Goal: Task Accomplishment & Management: Use online tool/utility

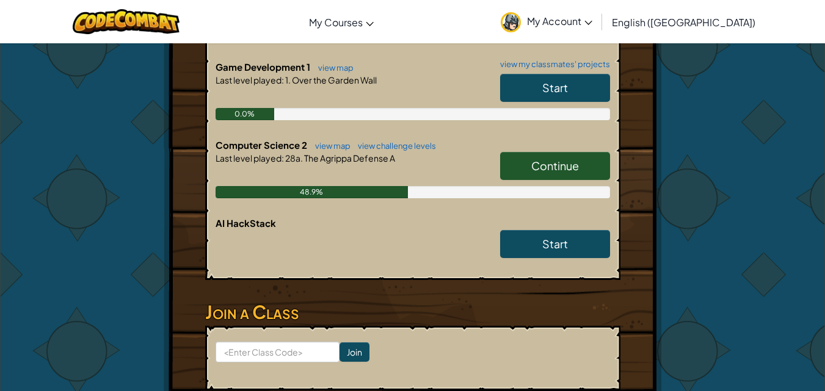
scroll to position [366, 0]
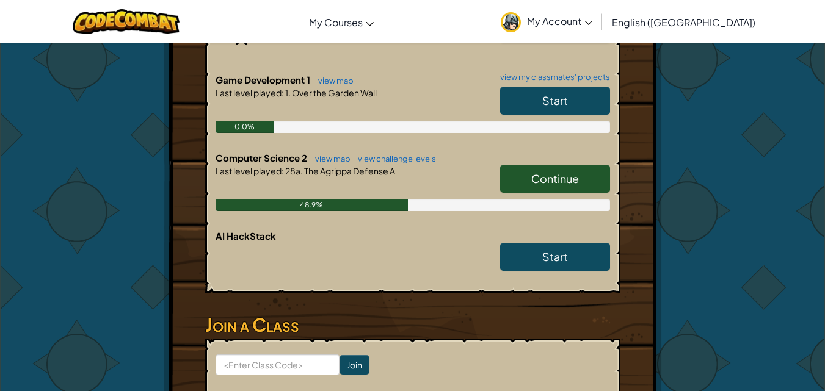
click at [542, 167] on link "Continue" at bounding box center [555, 179] width 110 height 28
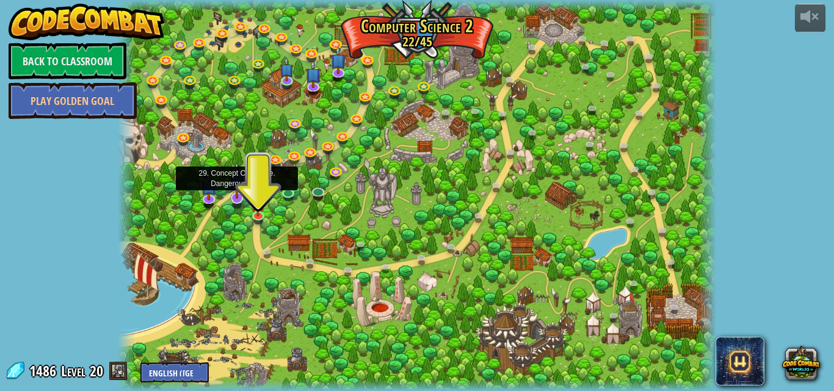
click at [239, 197] on img at bounding box center [237, 180] width 16 height 37
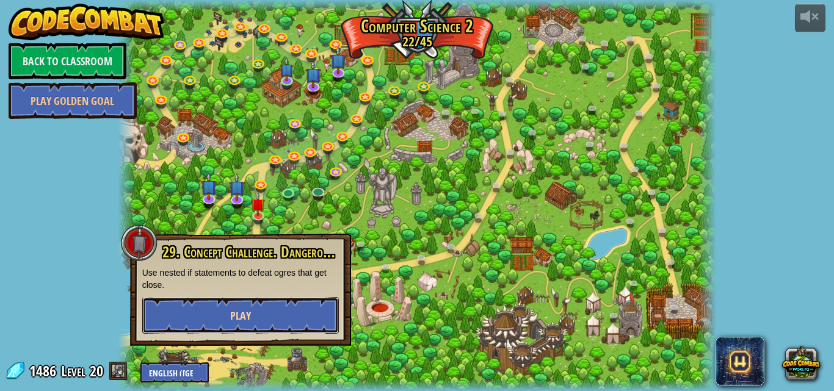
click at [258, 307] on button "Play" at bounding box center [240, 315] width 197 height 37
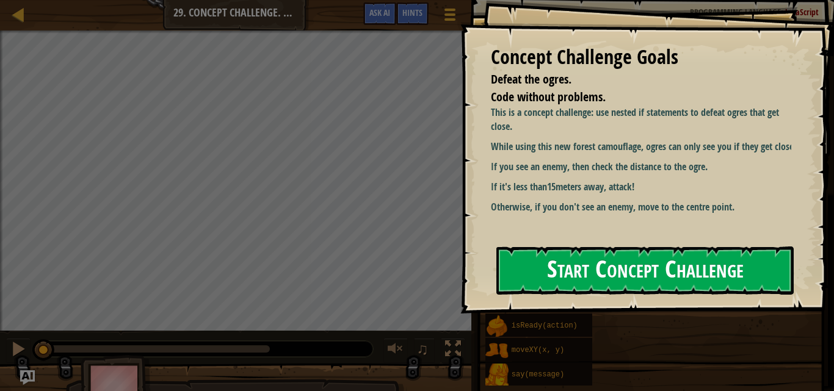
drag, startPoint x: 559, startPoint y: 275, endPoint x: 564, endPoint y: 267, distance: 9.6
click at [564, 267] on button "Start Concept Challenge" at bounding box center [644, 271] width 297 height 48
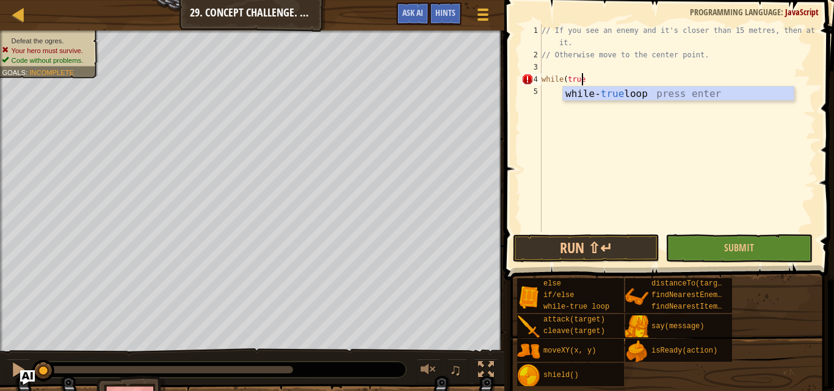
scroll to position [5, 3]
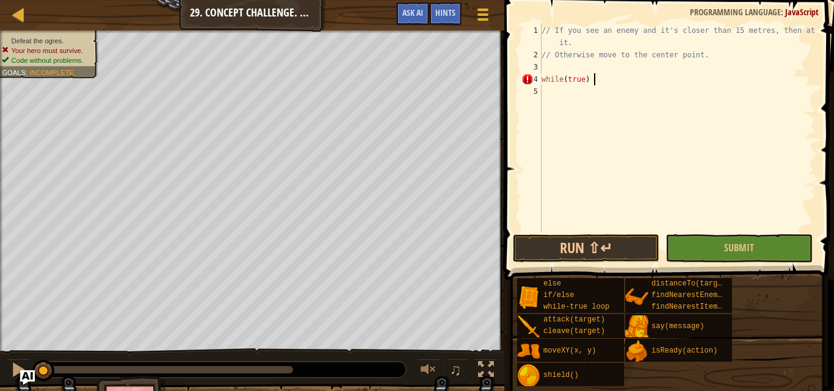
type textarea "while(true) {"
type textarea "var enemy = h"
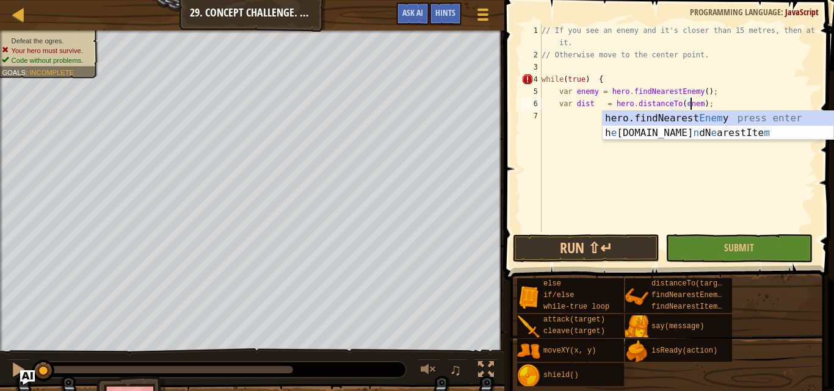
scroll to position [5, 12]
type textarea "var dist = hero.distanceTo(enemy);"
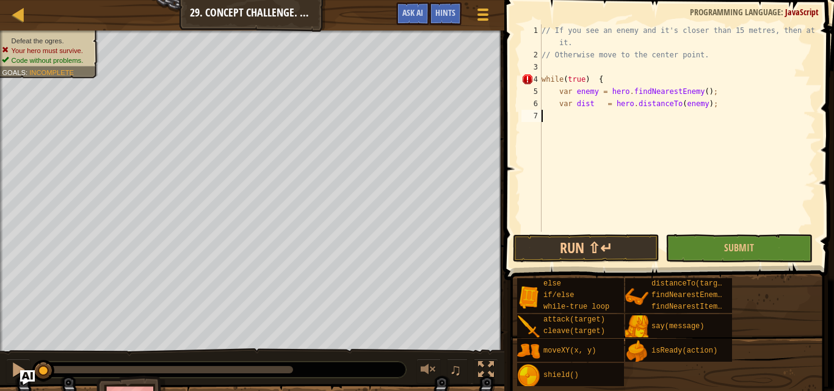
click at [553, 121] on div "// If you see an enemy and it's closer than 15 metres, then attack it. // Other…" at bounding box center [677, 146] width 277 height 244
type textarea "if (enemy) {"
type textarea "if (dist < 15) {"
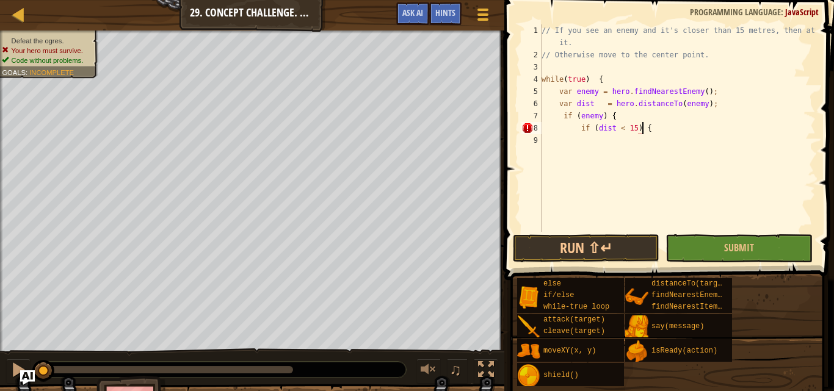
scroll to position [5, 4]
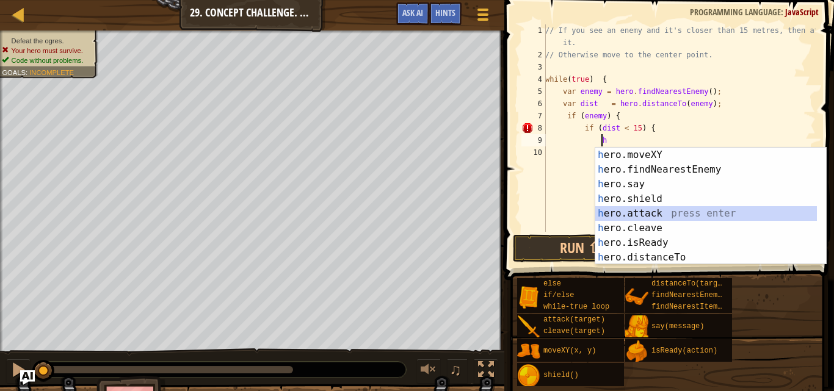
type textarea "hero.attack(enemy);"
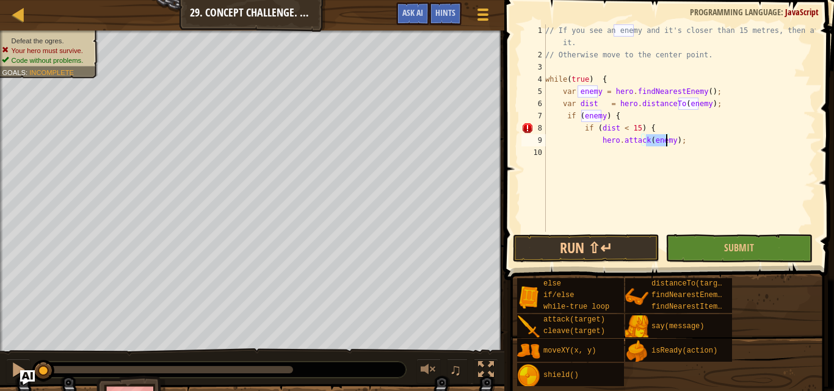
click at [647, 153] on div "// If you see an enemy and it's closer than 15 metres, then attack it. // Other…" at bounding box center [679, 146] width 273 height 244
type textarea "}"
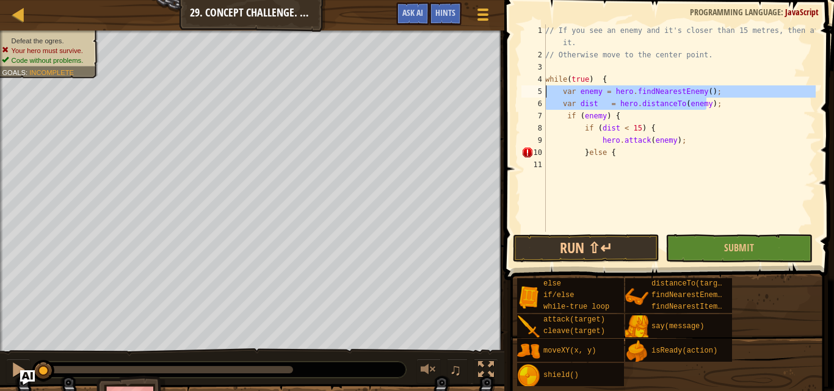
drag, startPoint x: 711, startPoint y: 102, endPoint x: 531, endPoint y: 89, distance: 180.6
click at [531, 89] on div "}else { 1 2 3 4 5 6 7 8 9 10 11 // If you see an enemy and it's closer than 15 …" at bounding box center [667, 128] width 297 height 208
click at [734, 106] on div "// If you see an enemy and it's closer than 15 metres, then attack it. // Other…" at bounding box center [679, 128] width 273 height 208
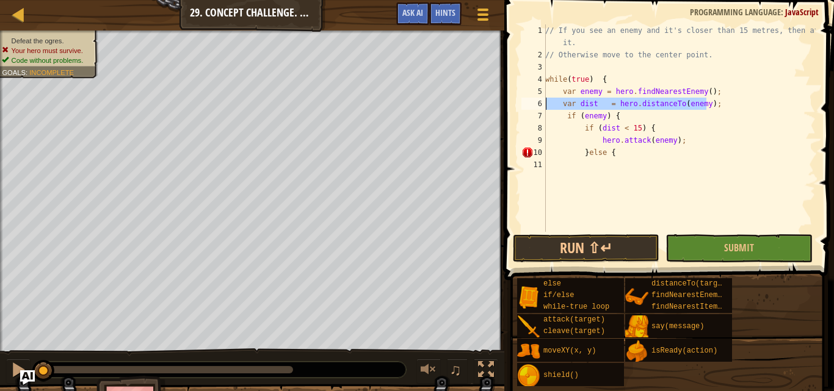
drag, startPoint x: 734, startPoint y: 106, endPoint x: 535, endPoint y: 100, distance: 199.1
click at [535, 100] on div "var dist = hero.distanceTo(enemy); 1 2 3 4 5 6 7 8 9 10 11 // If you see an ene…" at bounding box center [667, 128] width 297 height 208
click at [622, 116] on div "// If you see an enemy and it's closer than 15 metres, then attack it. // Other…" at bounding box center [679, 146] width 273 height 244
type textarea "if (enemy) {"
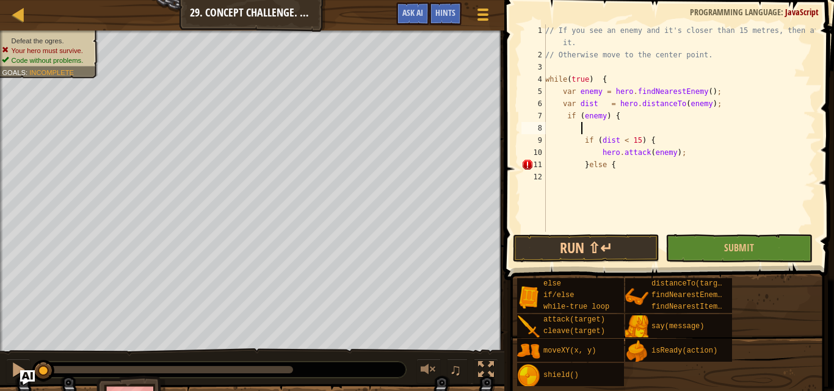
scroll to position [5, 0]
paste textarea "var dist = hero.distanceTo(enemy);"
click at [634, 166] on div "// If you see an enemy and it's closer than 15 metres, then attack it. // Other…" at bounding box center [679, 146] width 273 height 244
type textarea "}else {"
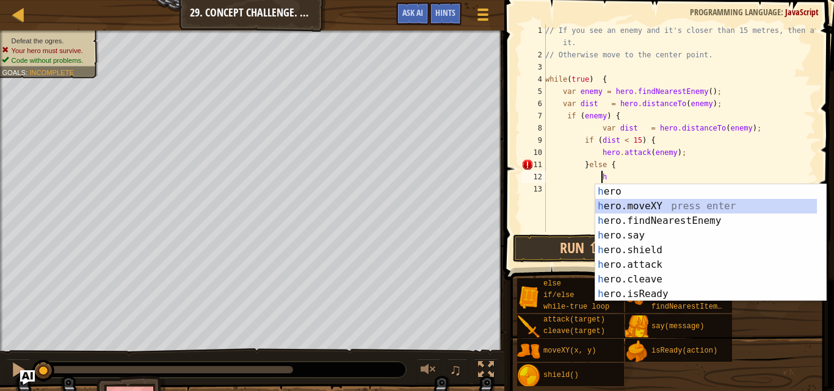
click at [658, 201] on div "h ero press enter h ero.moveXY press enter h ero.findNearestEnemy press enter h…" at bounding box center [706, 257] width 222 height 147
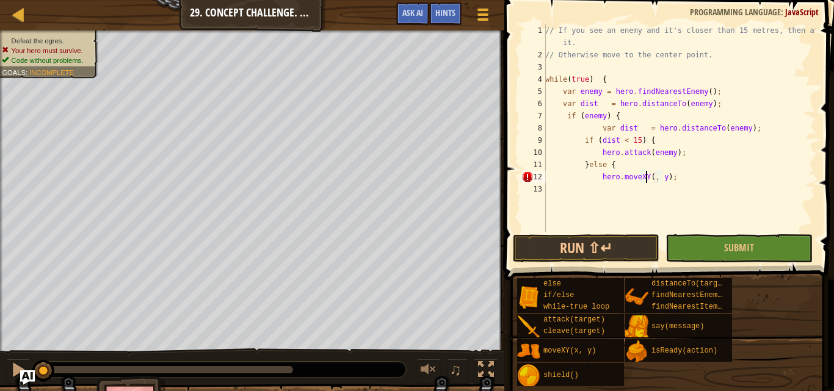
scroll to position [5, 9]
click at [664, 178] on div "// If you see an enemy and it's closer than 15 metres, then attack it. // Other…" at bounding box center [679, 146] width 273 height 244
type textarea "hero.moveXY(40, 34);"
click at [650, 184] on div "// If you see an enemy and it's closer than 15 metres, then attack it. // Other…" at bounding box center [679, 146] width 273 height 244
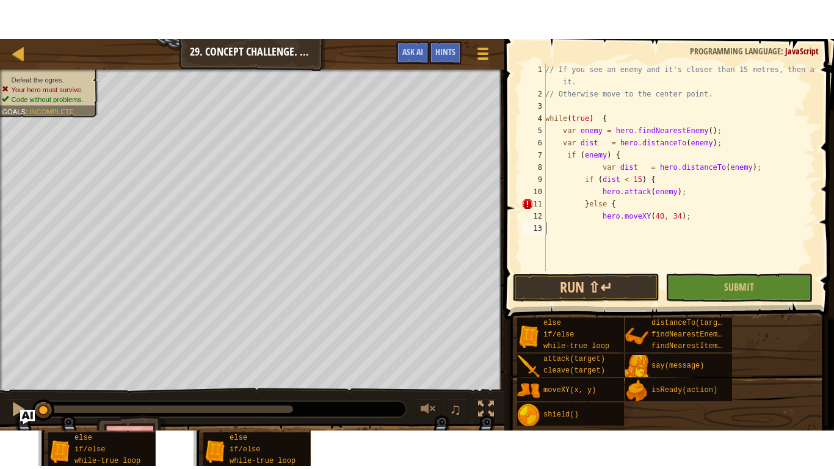
scroll to position [5, 0]
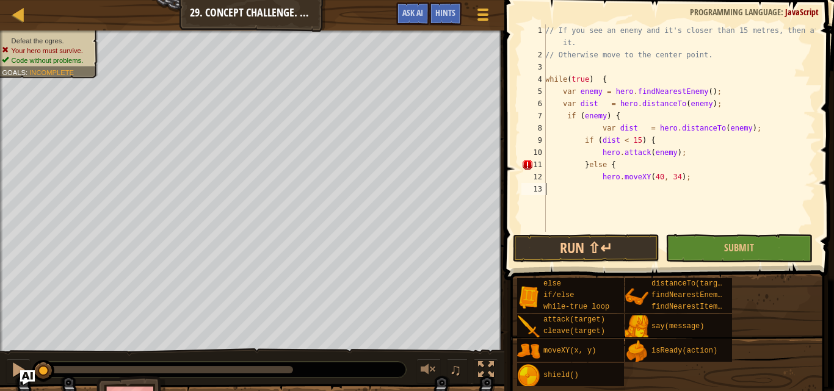
type textarea "}"
click at [544, 189] on div "13" at bounding box center [533, 189] width 24 height 12
type textarea "}"
click at [686, 250] on button "Submit" at bounding box center [738, 248] width 147 height 28
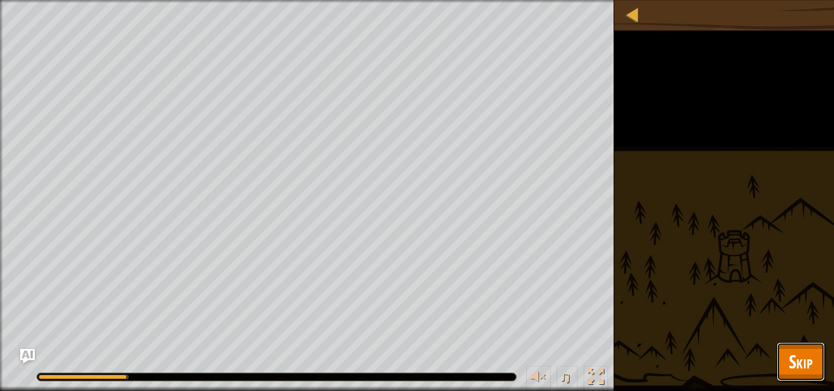
click at [794, 365] on span "Skip" at bounding box center [801, 361] width 24 height 25
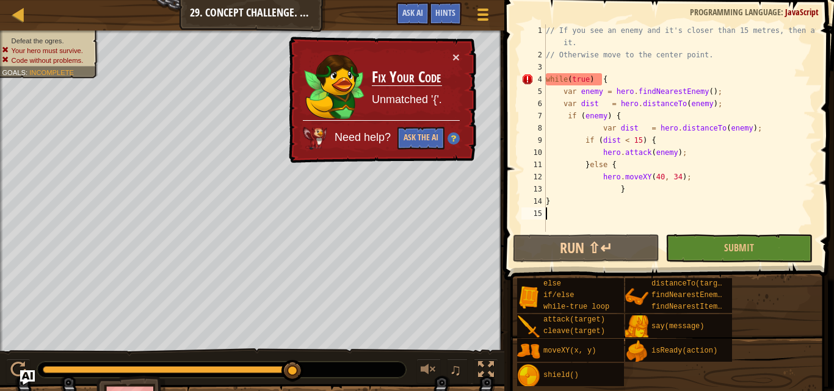
click at [575, 214] on div "// If you see an enemy and it's closer than 15 metres, then attack it. // Other…" at bounding box center [679, 146] width 272 height 244
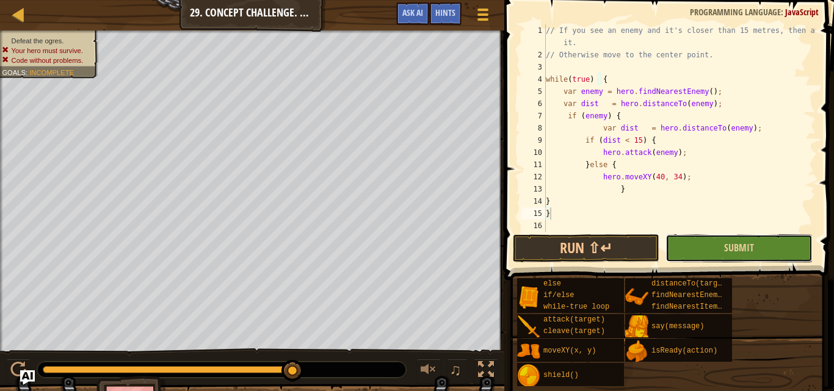
click at [753, 253] on button "Submit" at bounding box center [738, 248] width 147 height 28
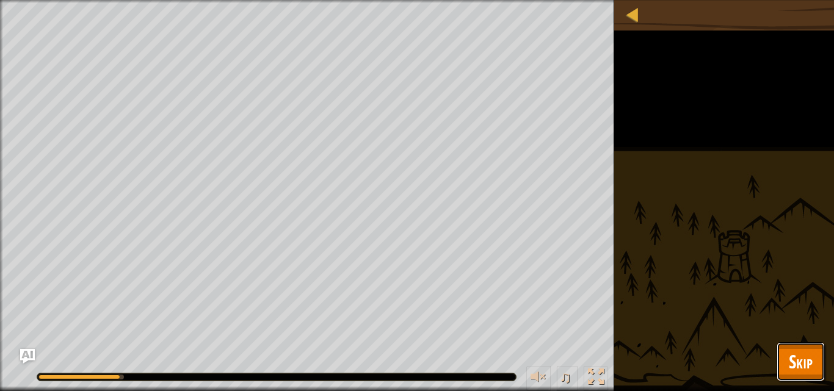
click at [814, 358] on button "Skip" at bounding box center [801, 362] width 48 height 39
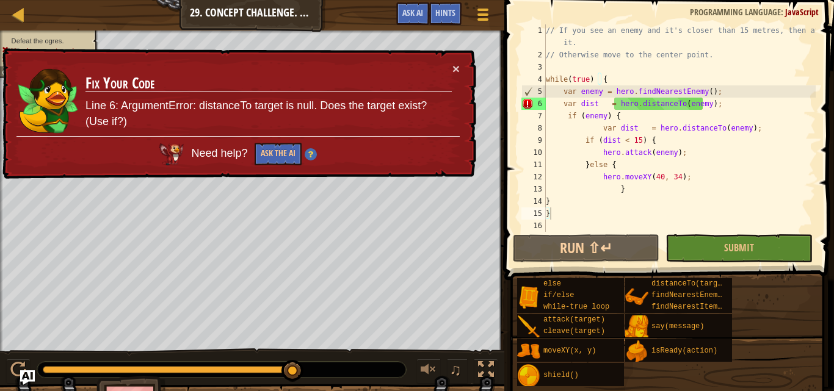
type textarea "var dist = hero.distanceTo(enemy);"
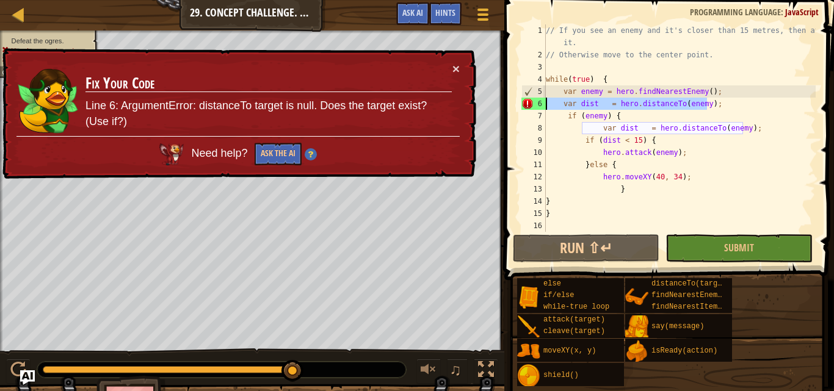
drag, startPoint x: 718, startPoint y: 107, endPoint x: 537, endPoint y: 102, distance: 181.4
click at [537, 102] on div "var dist = hero.distanceTo(enemy); 1 2 3 4 5 6 7 8 9 10 11 12 13 14 15 16 // If…" at bounding box center [667, 128] width 297 height 208
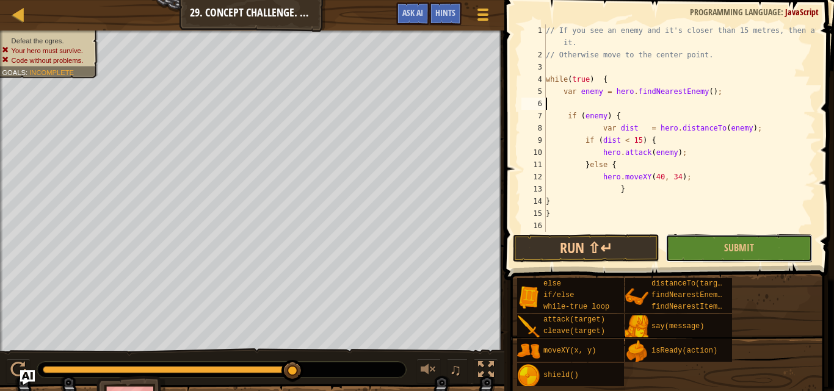
click at [699, 250] on button "Submit" at bounding box center [738, 248] width 147 height 28
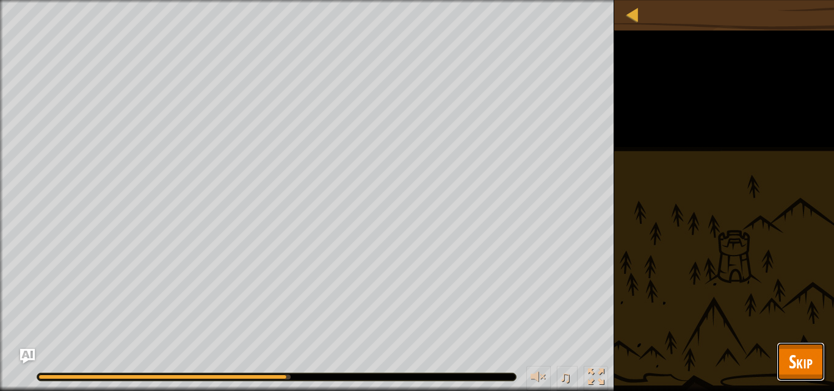
click at [778, 353] on button "Skip" at bounding box center [801, 362] width 48 height 39
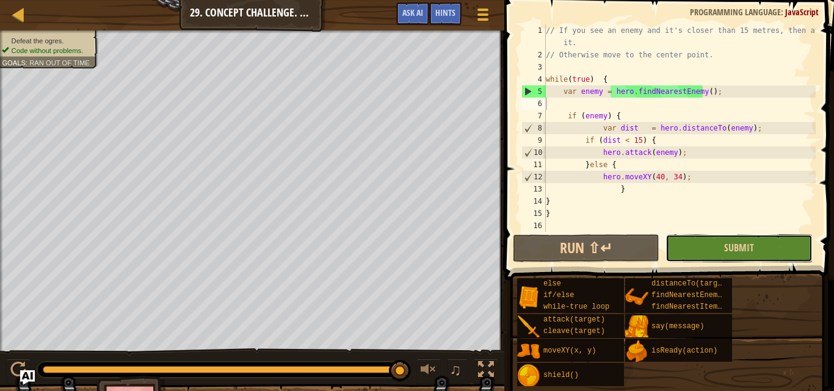
click at [709, 244] on button "Submit" at bounding box center [738, 248] width 147 height 28
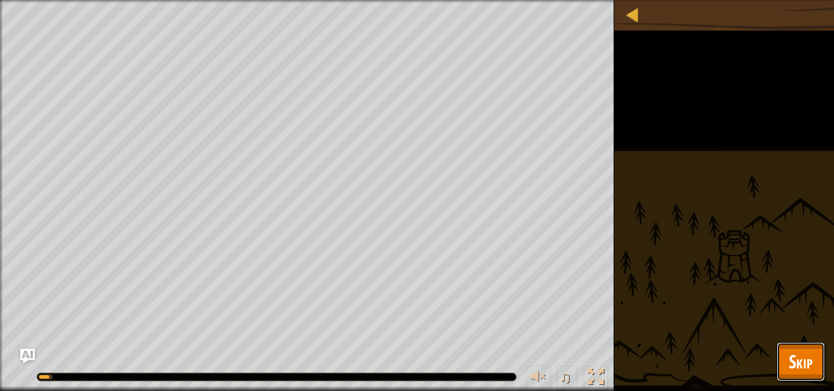
click at [791, 369] on span "Skip" at bounding box center [801, 361] width 24 height 25
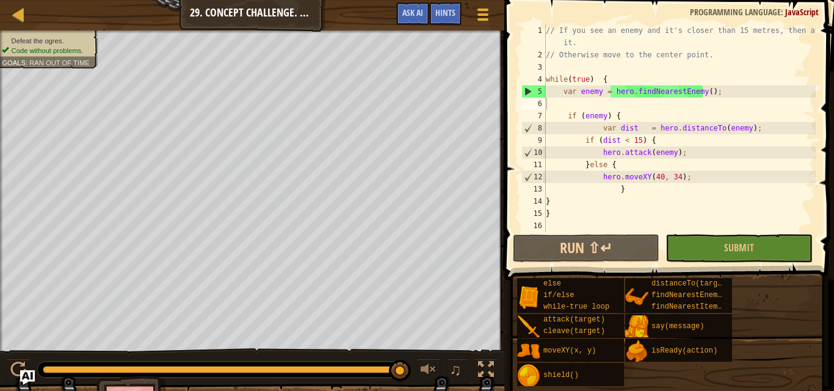
click at [675, 106] on div "// If you see an enemy and it's closer than 15 metres, then attack it. // Other…" at bounding box center [679, 146] width 272 height 244
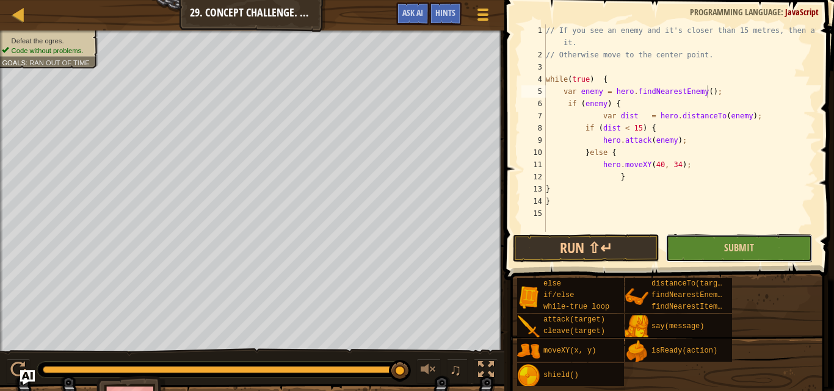
click at [717, 246] on button "Submit" at bounding box center [738, 248] width 147 height 28
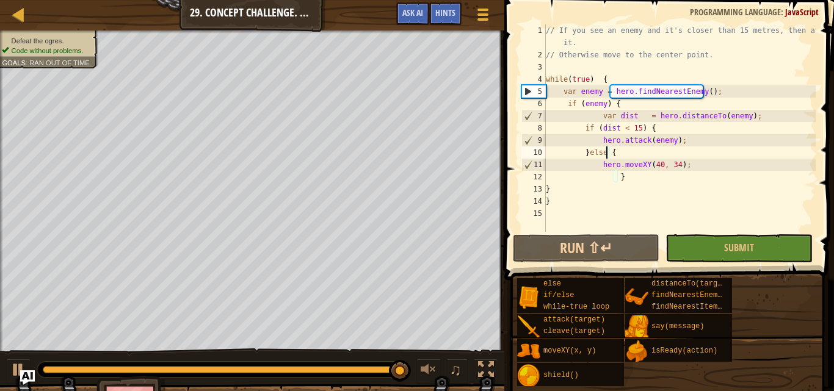
click at [607, 153] on div "// If you see an enemy and it's closer than 15 metres, then attack it. // Other…" at bounding box center [679, 146] width 272 height 244
type textarea "}else{"
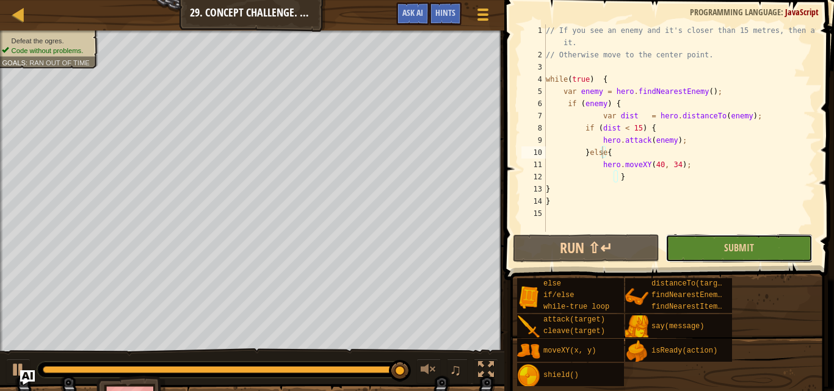
click at [695, 252] on button "Submit" at bounding box center [738, 248] width 147 height 28
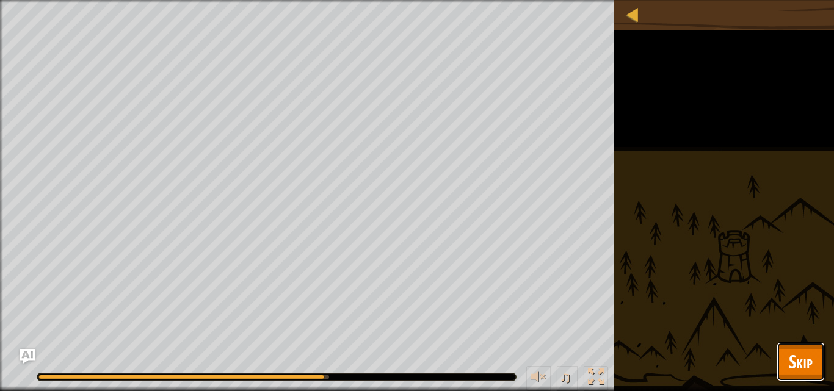
click at [782, 352] on button "Skip" at bounding box center [801, 362] width 48 height 39
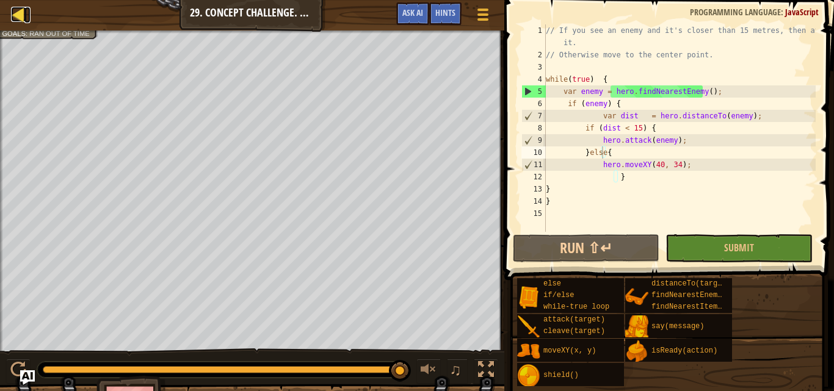
click at [12, 16] on div at bounding box center [18, 14] width 15 height 15
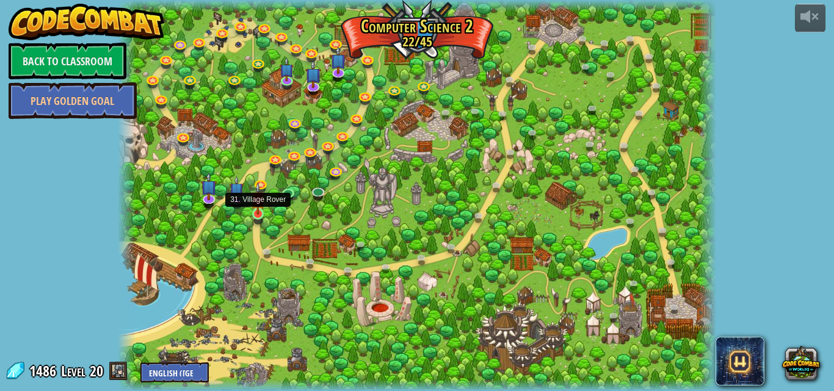
click at [259, 209] on img at bounding box center [258, 199] width 14 height 32
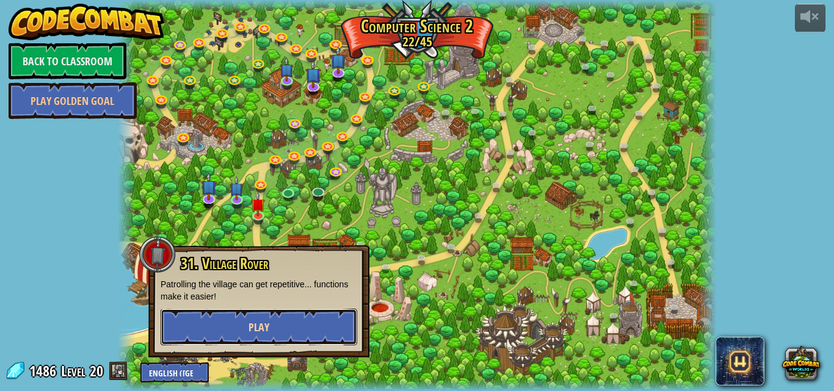
click at [256, 332] on span "Play" at bounding box center [258, 327] width 21 height 15
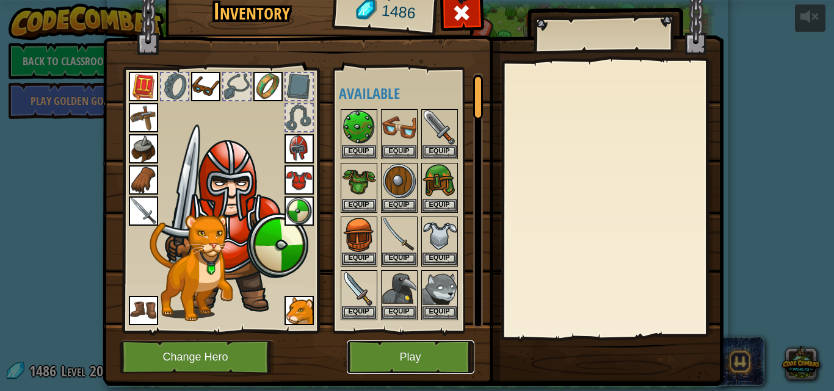
click at [357, 342] on button "Play" at bounding box center [411, 358] width 128 height 34
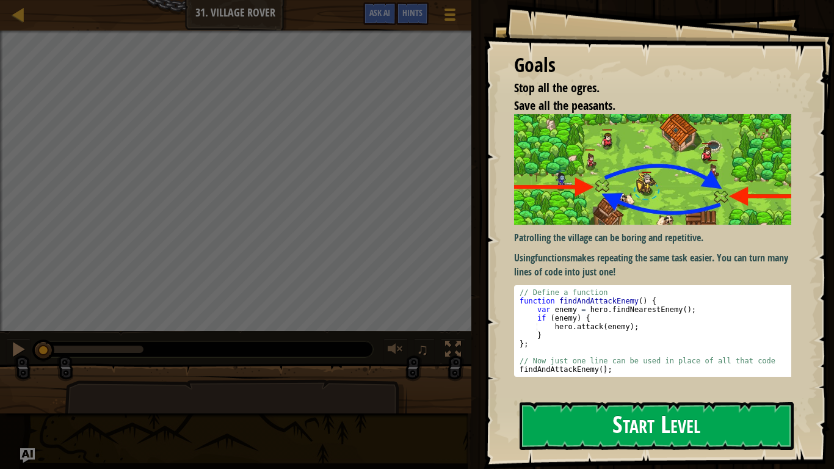
click at [579, 391] on button "Start Level" at bounding box center [657, 426] width 274 height 48
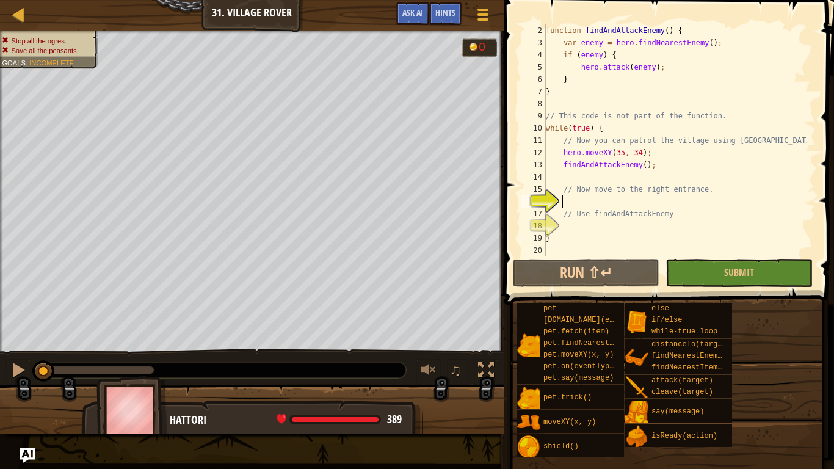
scroll to position [12, 0]
click at [595, 205] on div "function findAndAttackEnemy ( ) { var enemy = hero . findNearestEnemy ( ) ; if …" at bounding box center [674, 152] width 263 height 256
click at [375, 289] on div "copy 60, 31" at bounding box center [415, 290] width 103 height 24
click at [570, 200] on div "function findAndAttackEnemy ( ) { var enemy = hero . findNearestEnemy ( ) ; if …" at bounding box center [674, 152] width 263 height 256
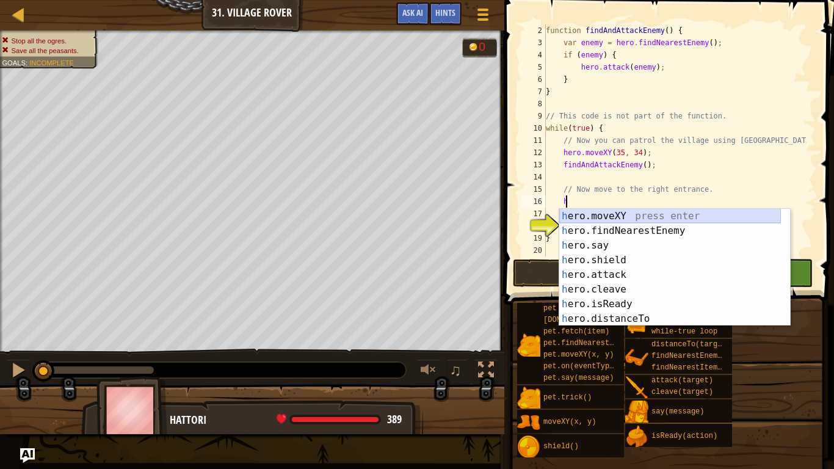
click at [683, 215] on div "h ero.moveXY press enter h ero.findNearestEnemy press enter h ero.say press ent…" at bounding box center [670, 282] width 222 height 147
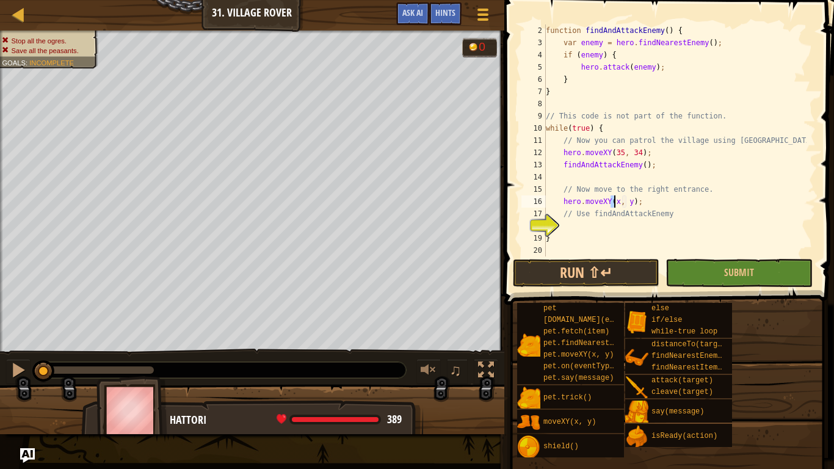
paste textarea "60, 31"
click at [648, 198] on div "function findAndAttackEnemy ( ) { var enemy = hero . findNearestEnemy ( ) ; if …" at bounding box center [674, 152] width 263 height 256
click at [647, 200] on div "function findAndAttackEnemy ( ) { var enemy = hero . findNearestEnemy ( ) ; if …" at bounding box center [674, 152] width 263 height 256
type textarea "hero.moveXY(60, 31);"
click at [621, 223] on div "function findAndAttackEnemy ( ) { var enemy = hero . findNearestEnemy ( ) ; if …" at bounding box center [674, 152] width 263 height 256
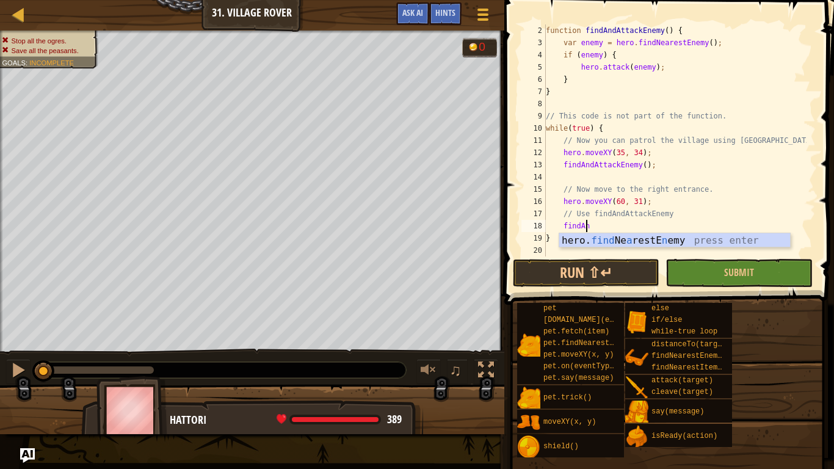
scroll to position [5, 2]
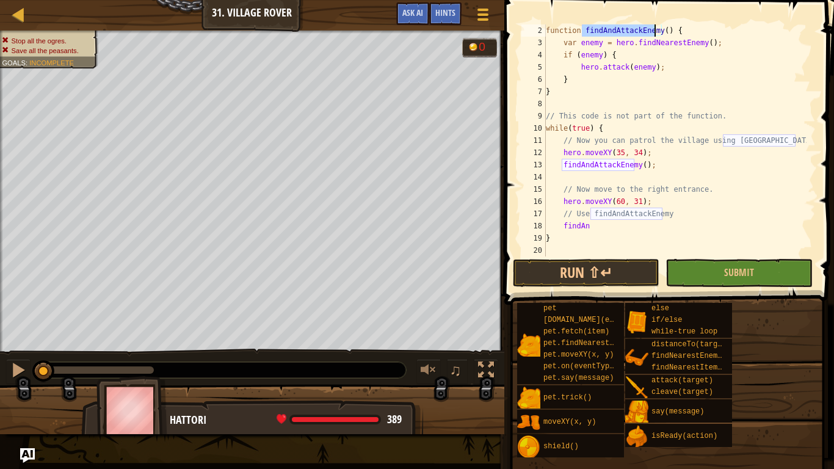
drag, startPoint x: 581, startPoint y: 31, endPoint x: 656, endPoint y: 36, distance: 75.9
click at [656, 36] on div "function findAndAttackEnemy ( ) { var enemy = hero . findNearestEnemy ( ) ; if …" at bounding box center [674, 152] width 263 height 256
click at [593, 222] on div "function findAndAttackEnemy ( ) { var enemy = hero . findNearestEnemy ( ) ; if …" at bounding box center [674, 152] width 263 height 256
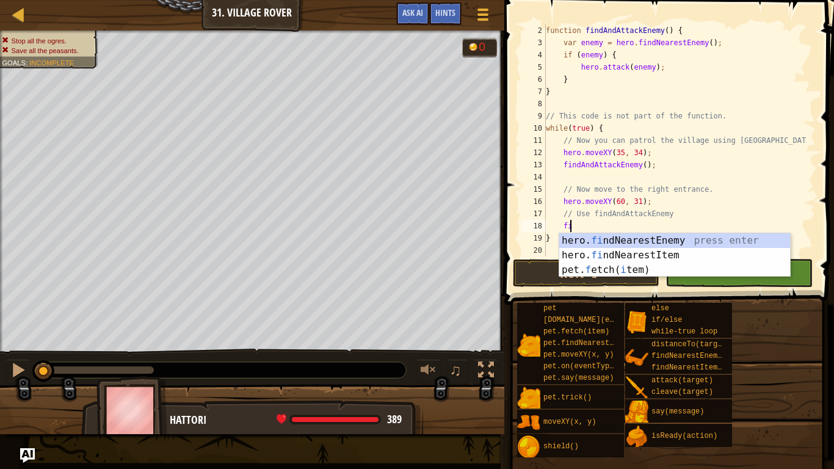
scroll to position [5, 1]
type textarea "f"
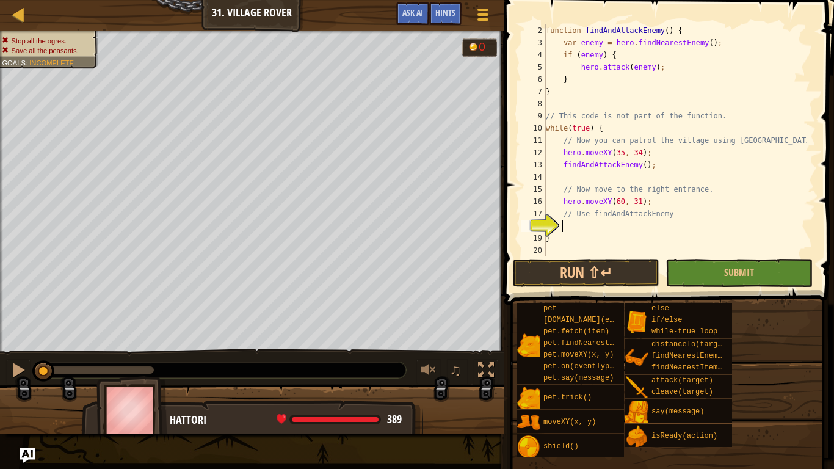
scroll to position [5, 0]
paste textarea "findAndAttackEnemy"
type textarea "findAndAttackEnemy();"
click at [680, 269] on button "Submit" at bounding box center [738, 273] width 147 height 28
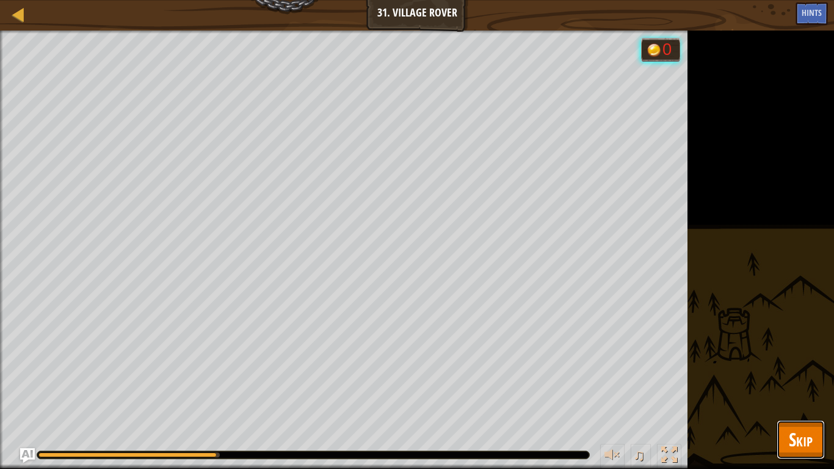
click at [815, 391] on button "Skip" at bounding box center [801, 439] width 48 height 39
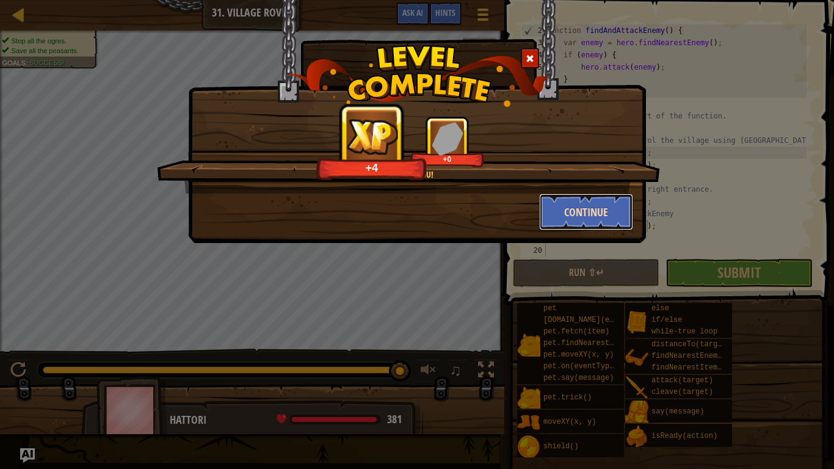
click at [591, 202] on button "Continue" at bounding box center [586, 212] width 95 height 37
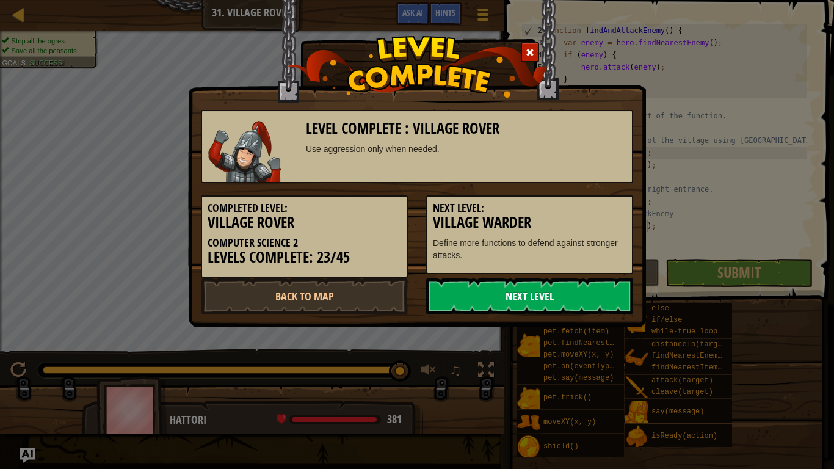
click at [536, 297] on link "Next Level" at bounding box center [529, 296] width 207 height 37
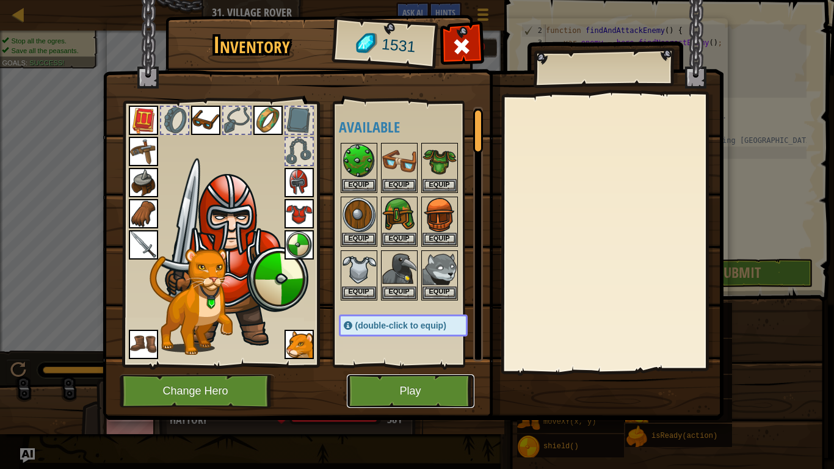
click at [435, 375] on button "Play" at bounding box center [411, 391] width 128 height 34
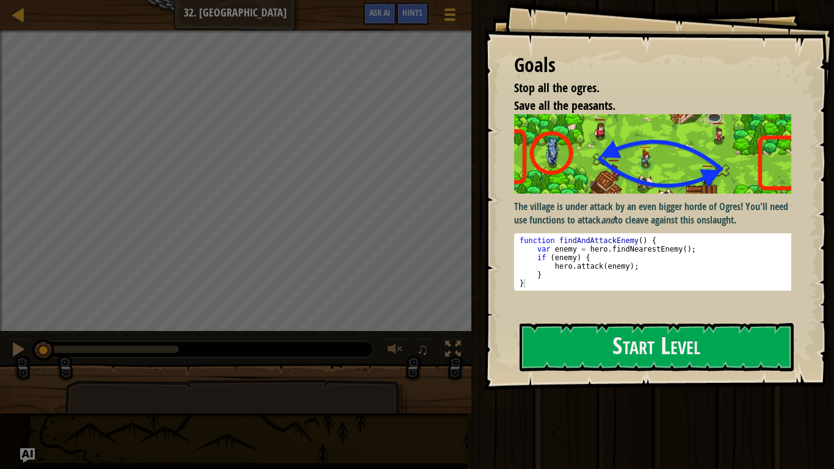
type textarea "var enemy = hero.findNearestEnemy();"
click at [633, 250] on div "function findAndAttackEnemy ( ) { var enemy = hero . findNearestEnemy ( ) ; if …" at bounding box center [657, 270] width 280 height 68
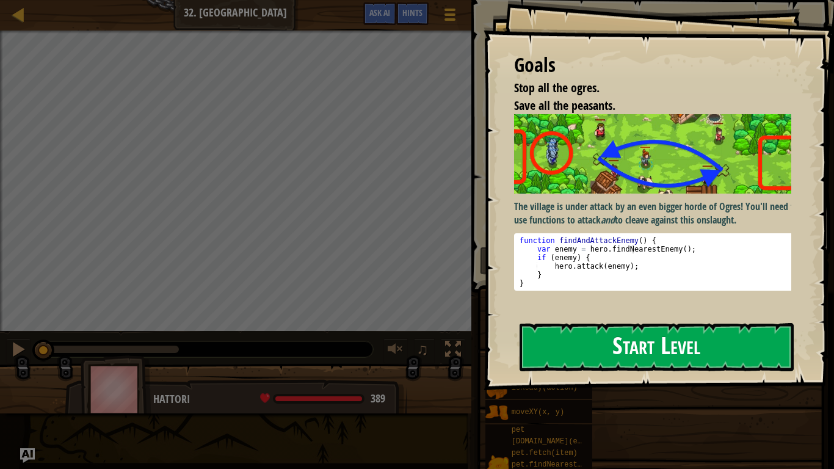
click at [600, 325] on button "Start Level" at bounding box center [657, 347] width 274 height 48
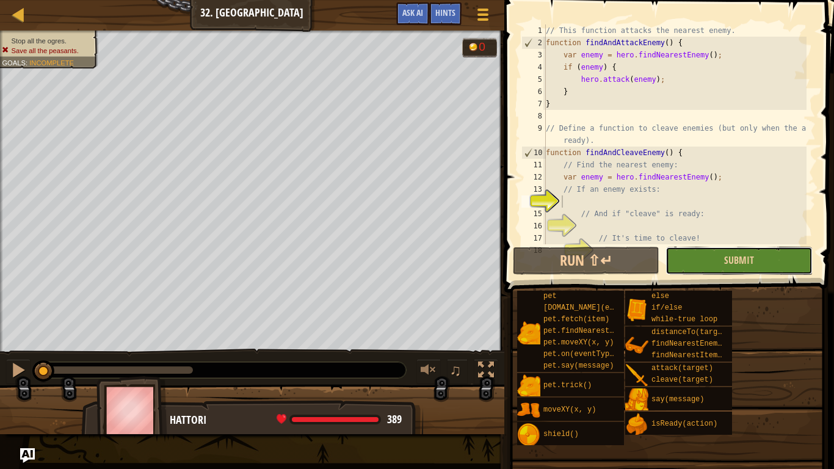
click at [703, 254] on button "Submit" at bounding box center [738, 261] width 147 height 28
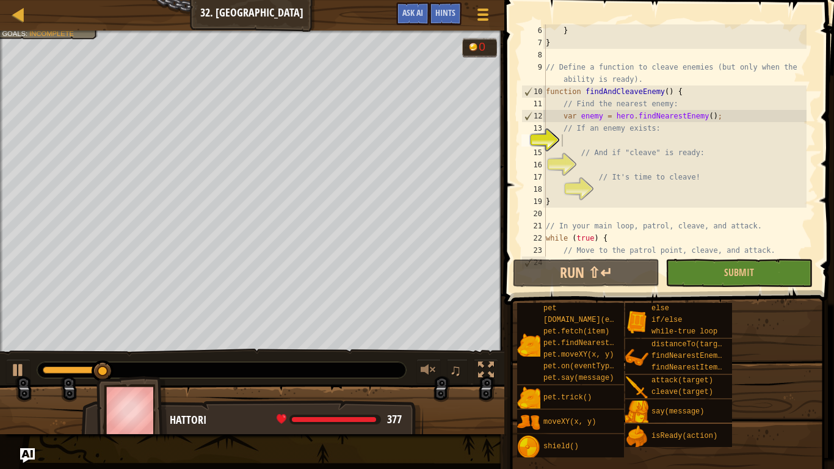
scroll to position [61, 0]
click at [593, 140] on div "} } // Define a function to cleave enemies (but only when the ability is ready)…" at bounding box center [674, 152] width 263 height 256
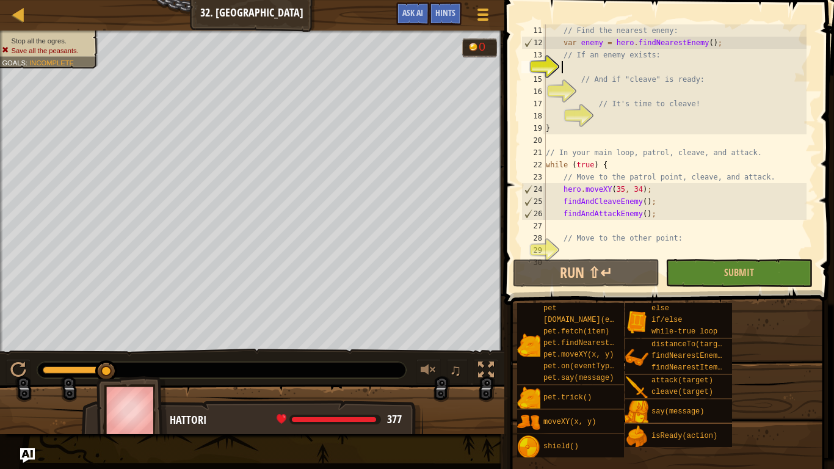
click at [643, 67] on div "// Find the nearest enemy: var enemy = hero . findNearestEnemy ( ) ; // If an e…" at bounding box center [674, 152] width 263 height 256
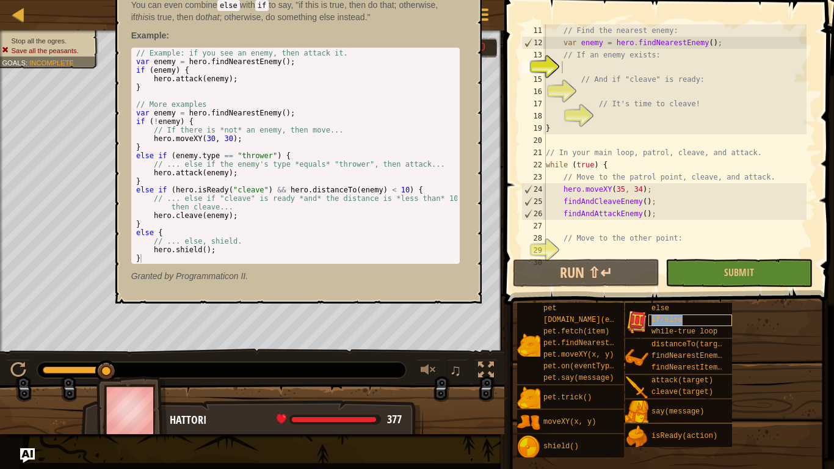
click at [657, 316] on span "if/else" at bounding box center [666, 320] width 31 height 9
click at [622, 77] on div "// Find the nearest enemy: var enemy = hero . findNearestEnemy ( ) ; // If an e…" at bounding box center [674, 152] width 263 height 256
type textarea "// And if "cleave" is ready:"
click at [15, 13] on div at bounding box center [18, 14] width 15 height 15
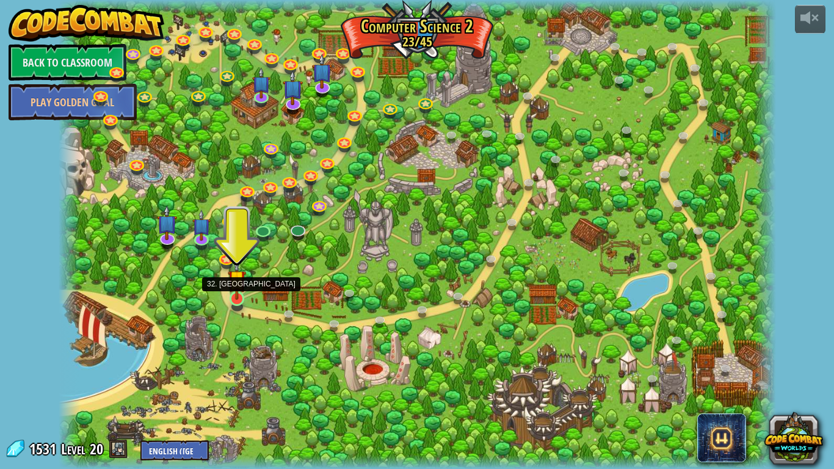
click at [233, 299] on img at bounding box center [237, 279] width 18 height 42
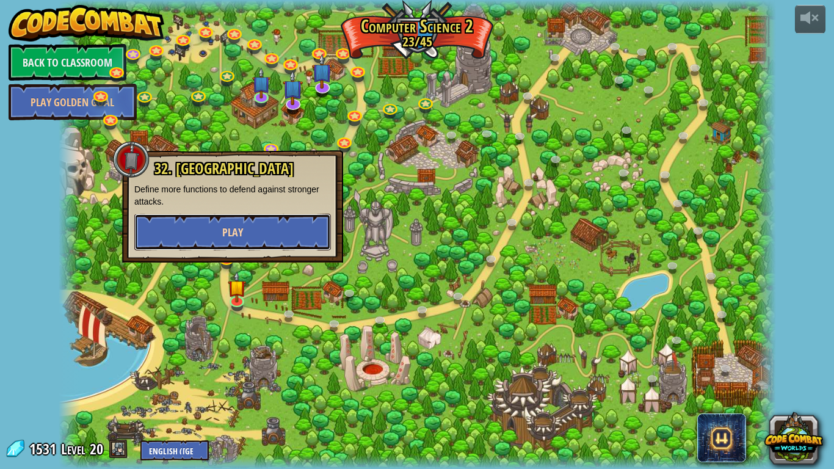
click at [255, 241] on button "Play" at bounding box center [232, 232] width 197 height 37
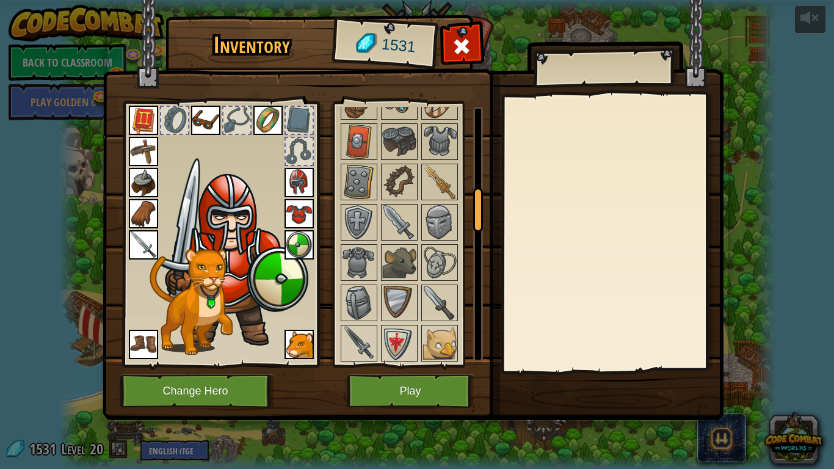
scroll to position [488, 0]
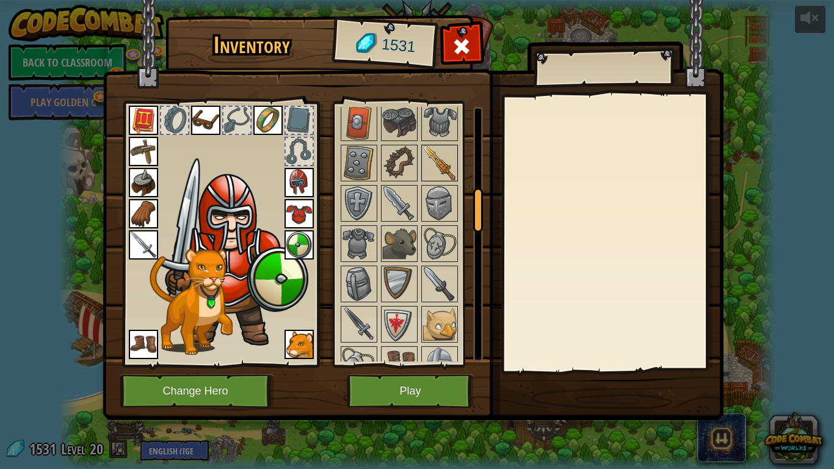
click at [434, 161] on img at bounding box center [439, 163] width 34 height 34
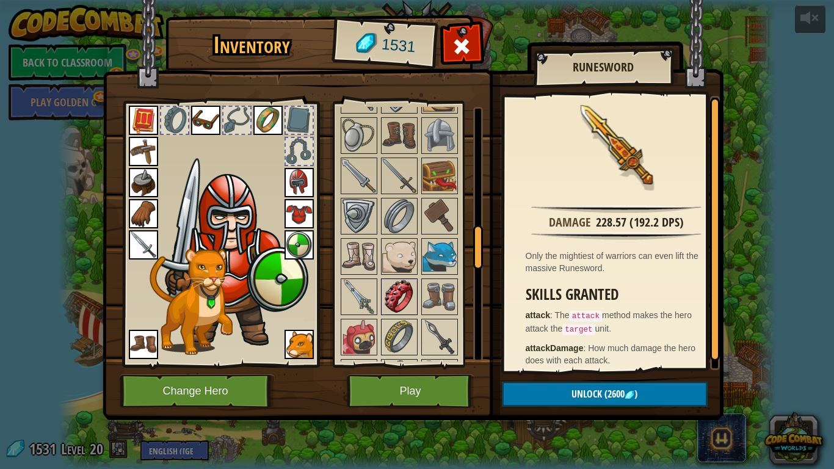
scroll to position [794, 0]
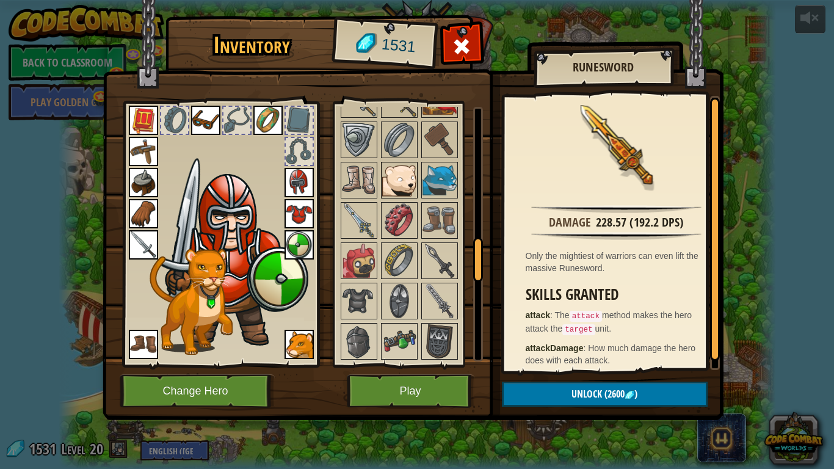
click at [408, 197] on div at bounding box center [399, 180] width 37 height 37
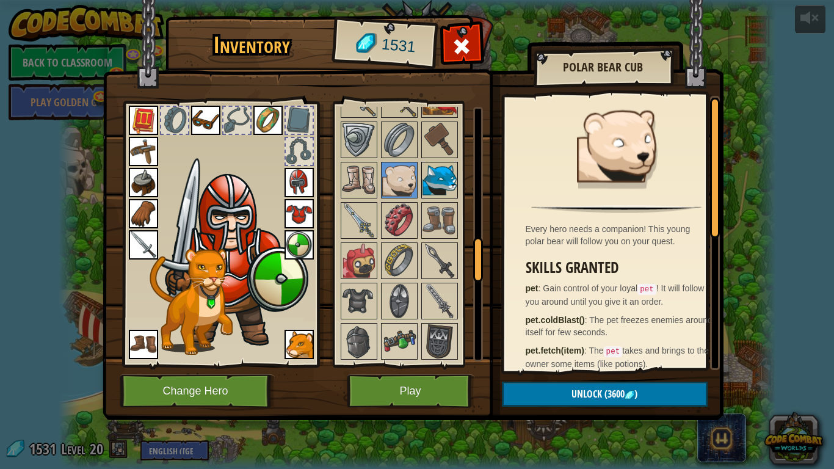
click at [428, 183] on img at bounding box center [439, 180] width 34 height 34
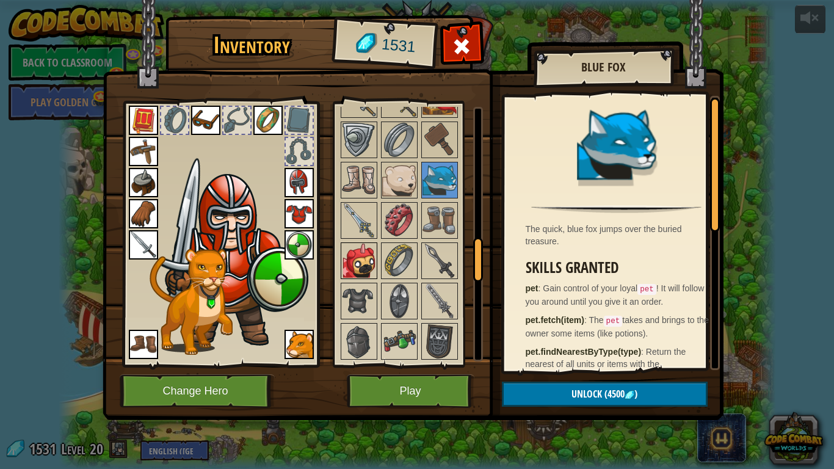
click at [360, 260] on img at bounding box center [359, 261] width 34 height 34
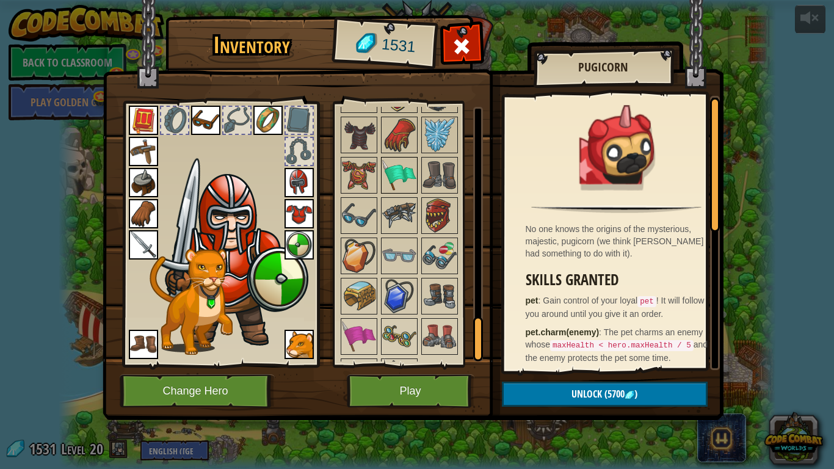
scroll to position [1318, 0]
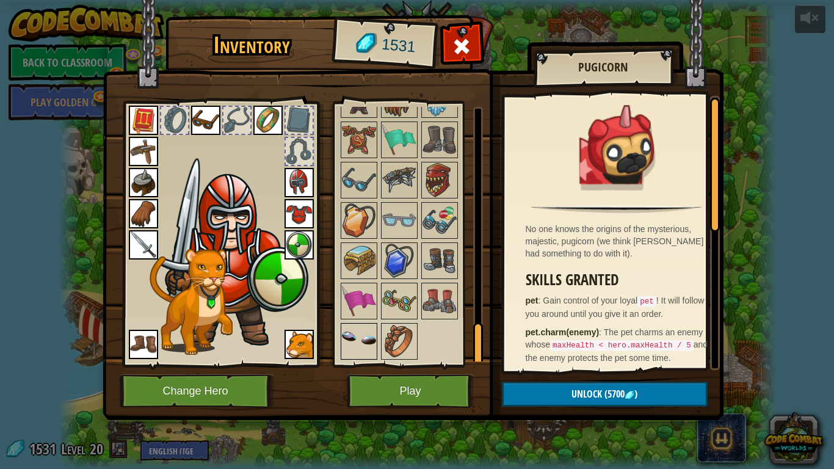
click at [370, 338] on img at bounding box center [359, 341] width 34 height 34
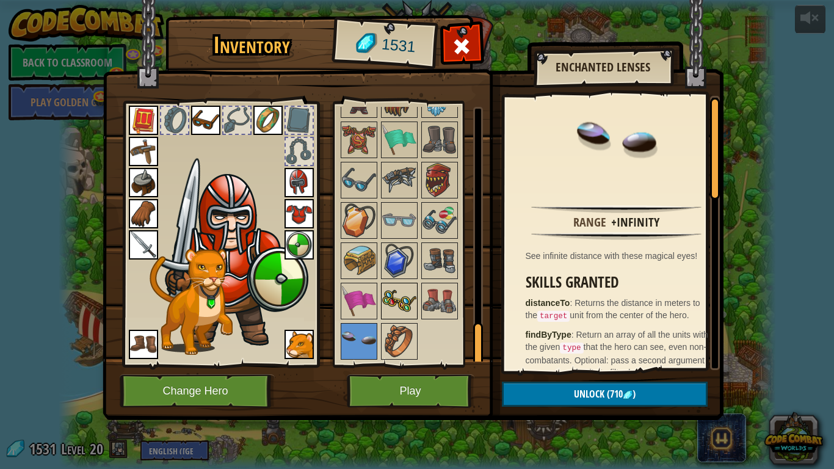
click at [388, 300] on img at bounding box center [399, 301] width 34 height 34
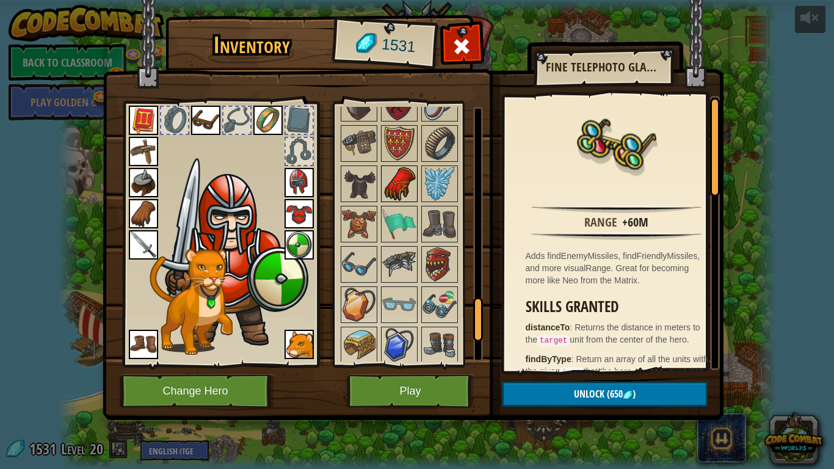
scroll to position [1134, 0]
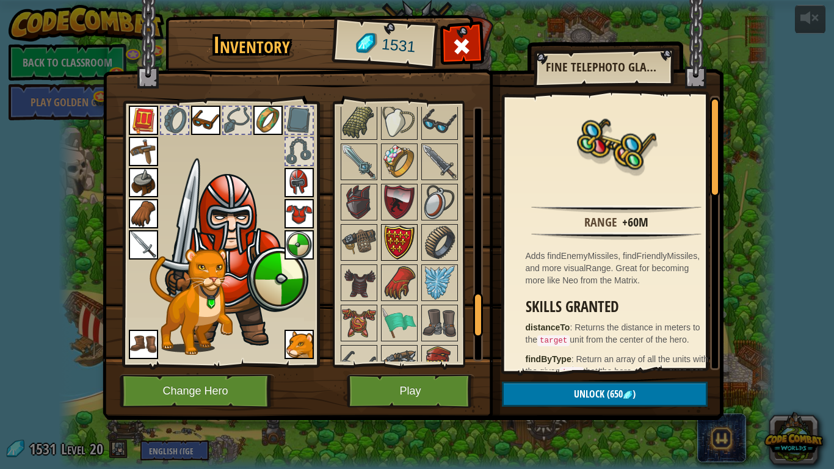
click at [390, 252] on img at bounding box center [399, 242] width 34 height 34
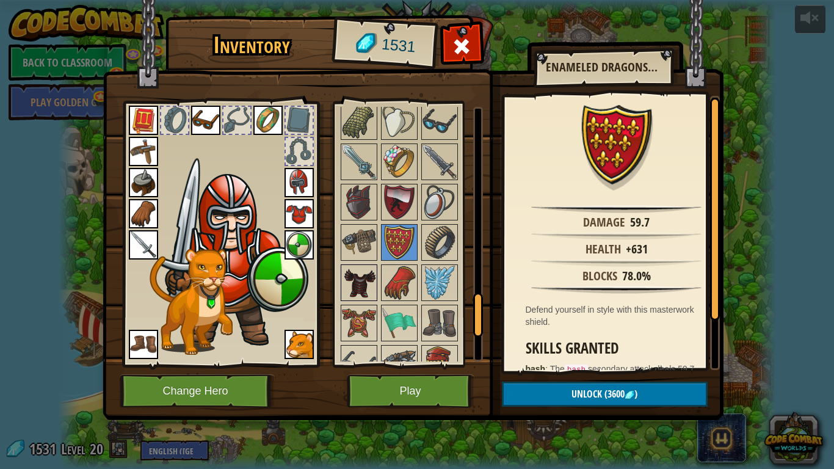
click at [360, 277] on img at bounding box center [359, 283] width 34 height 34
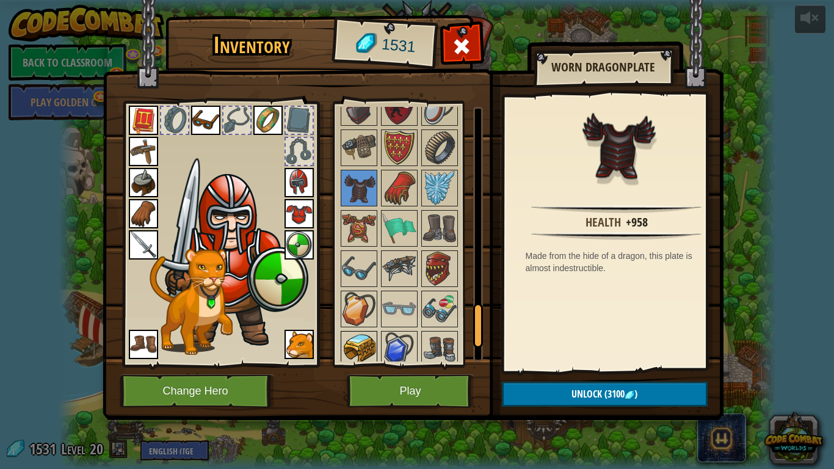
scroll to position [1318, 0]
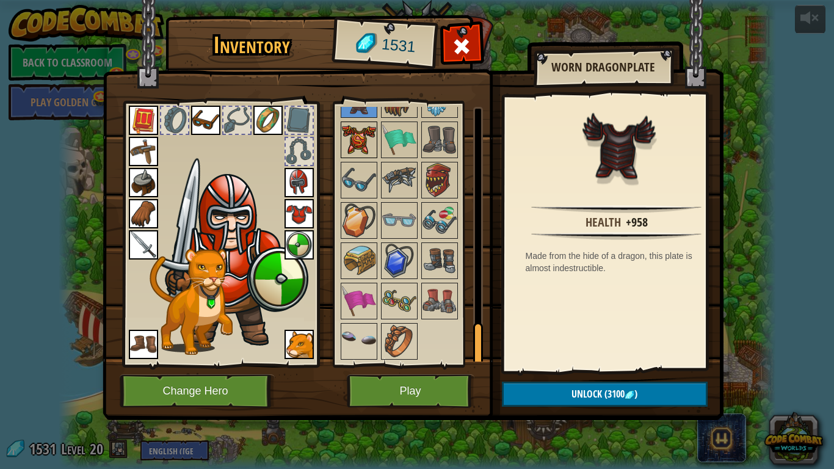
click at [363, 141] on img at bounding box center [359, 140] width 34 height 34
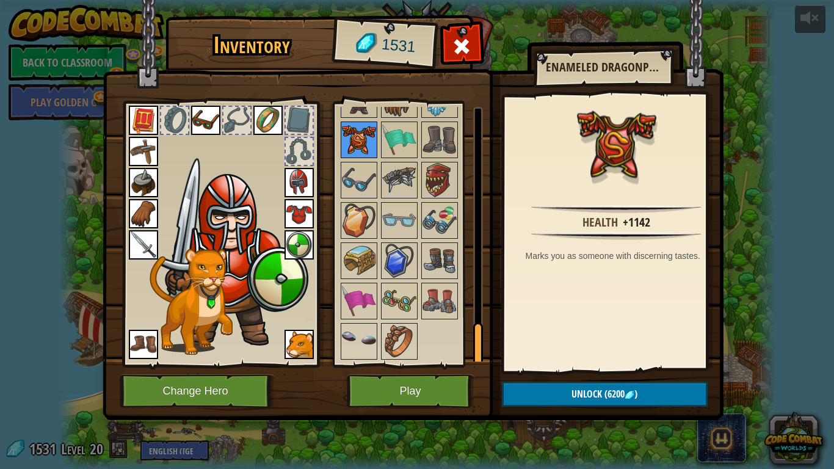
scroll to position [1195, 0]
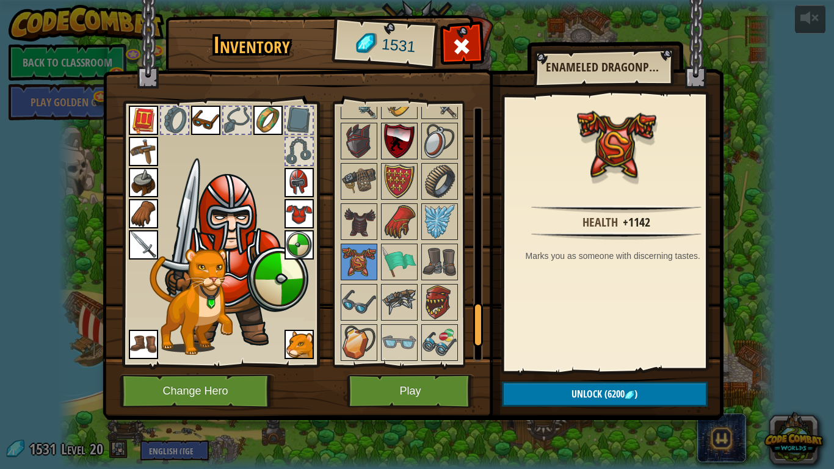
click at [402, 135] on img at bounding box center [399, 141] width 34 height 34
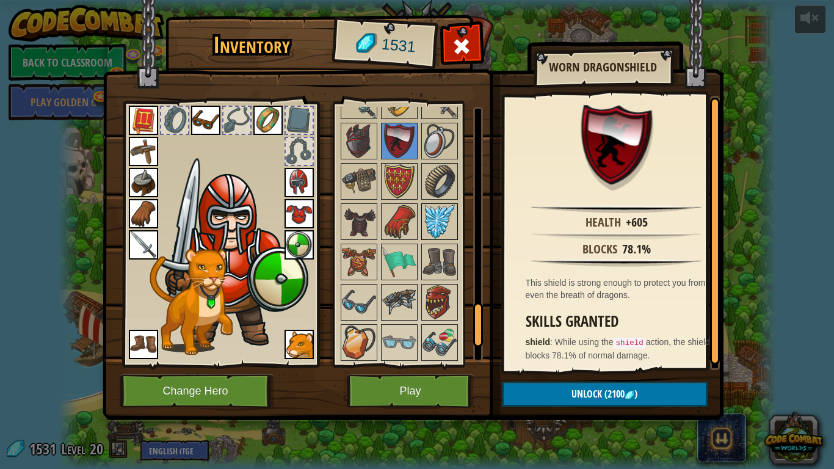
drag, startPoint x: 429, startPoint y: 207, endPoint x: 425, endPoint y: 212, distance: 6.6
click at [429, 209] on img at bounding box center [439, 222] width 34 height 34
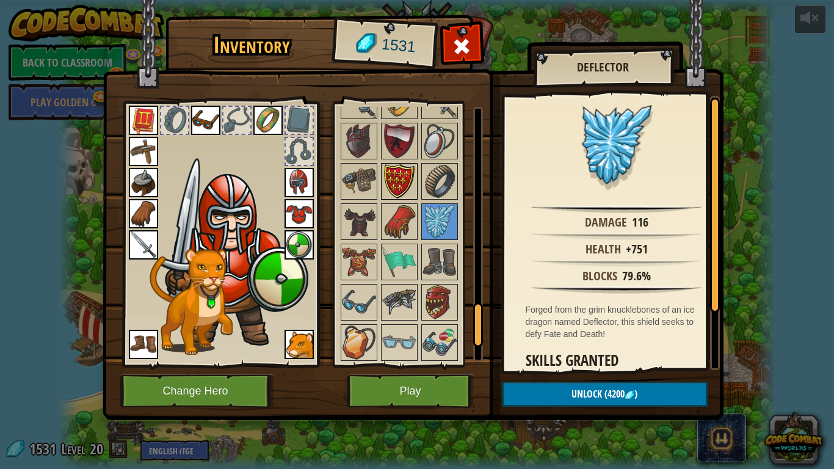
click at [407, 188] on img at bounding box center [399, 181] width 34 height 34
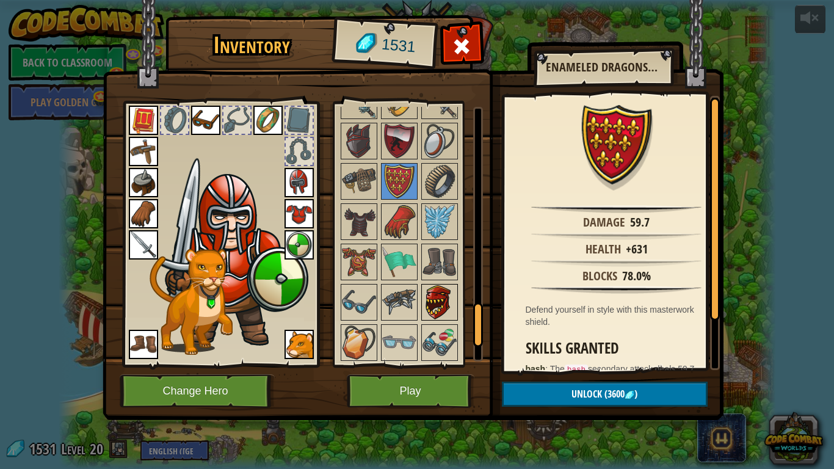
click at [438, 300] on img at bounding box center [439, 302] width 34 height 34
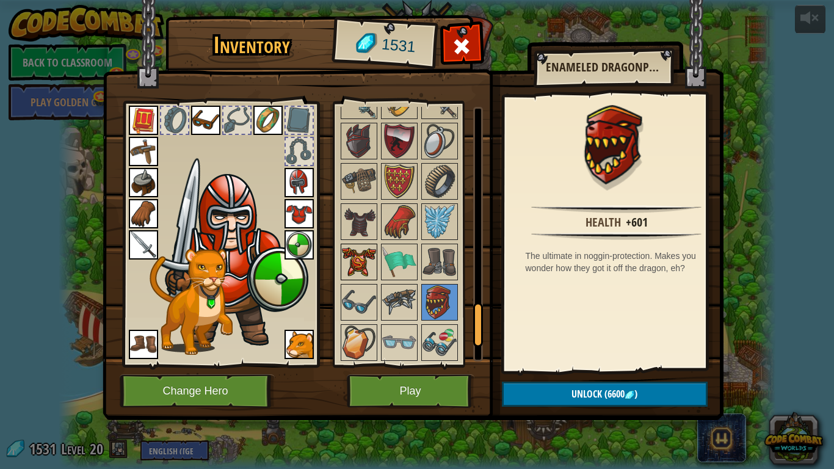
click at [352, 252] on img at bounding box center [359, 262] width 34 height 34
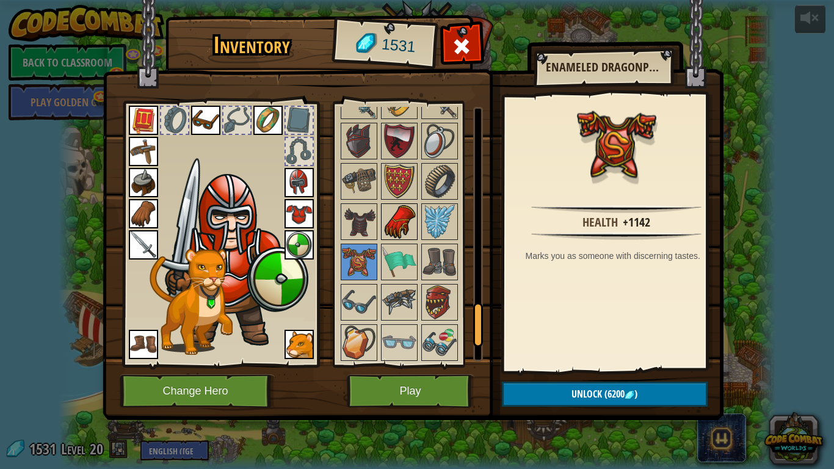
click at [406, 212] on img at bounding box center [399, 222] width 34 height 34
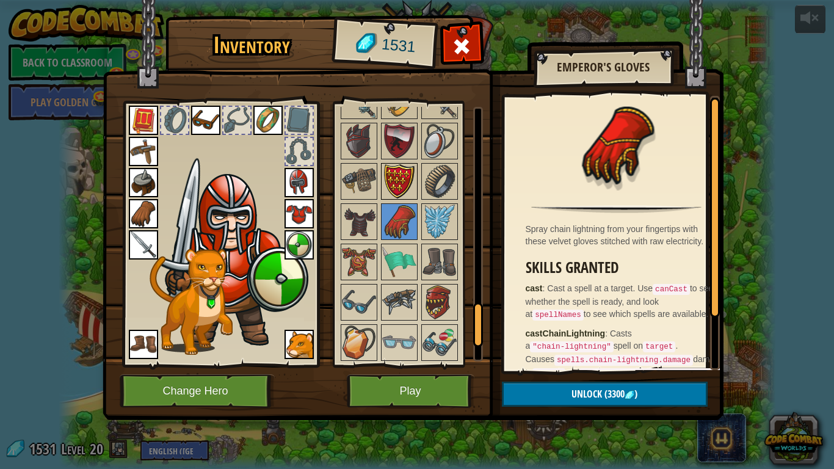
click at [408, 170] on img at bounding box center [399, 181] width 34 height 34
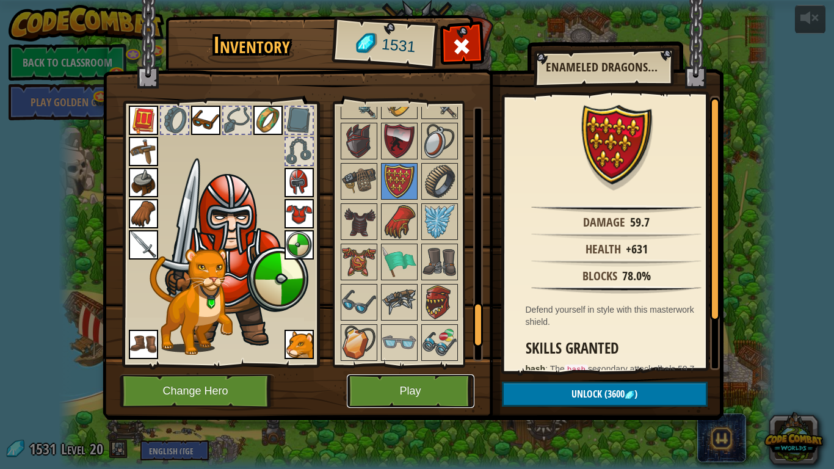
click at [425, 391] on button "Play" at bounding box center [411, 391] width 128 height 34
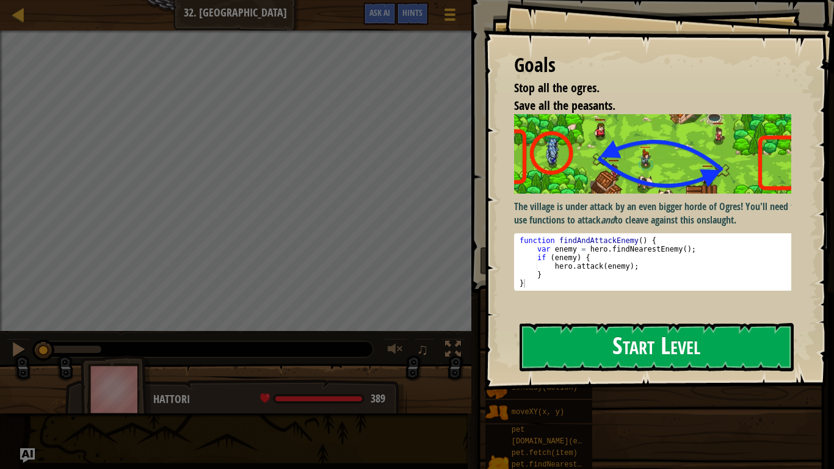
click at [605, 323] on button "Start Level" at bounding box center [657, 347] width 274 height 48
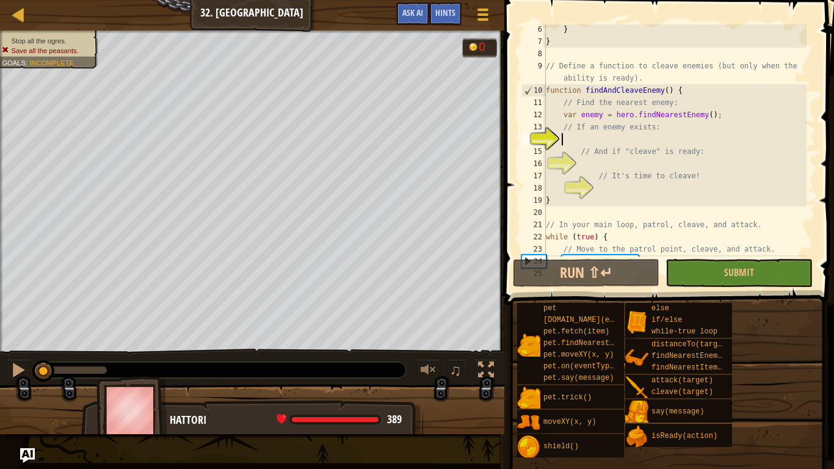
scroll to position [61, 0]
click at [408, 5] on button "Ask AI" at bounding box center [412, 13] width 33 height 23
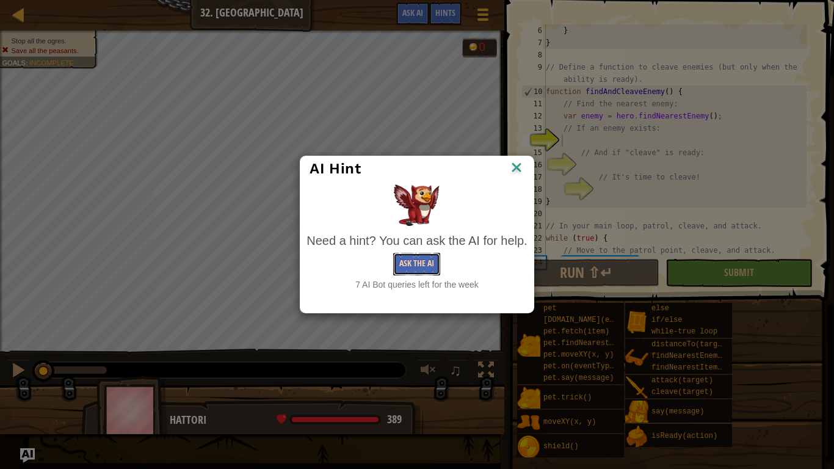
click at [420, 263] on button "Ask the AI" at bounding box center [416, 264] width 47 height 23
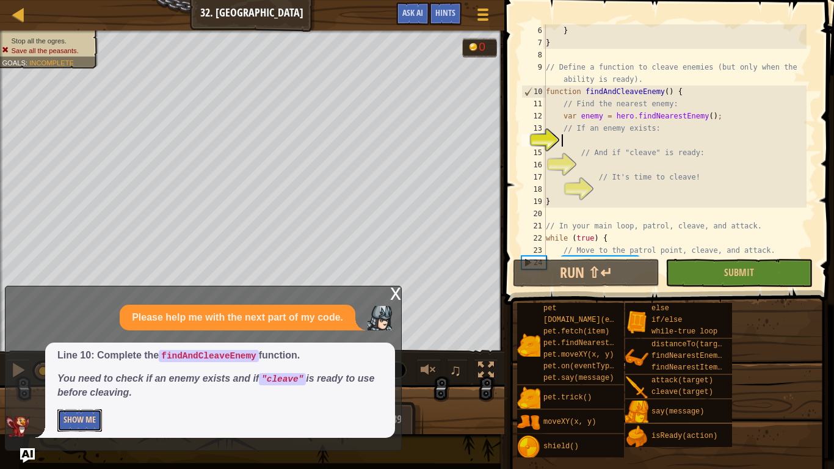
click at [73, 391] on button "Show Me" at bounding box center [79, 420] width 45 height 23
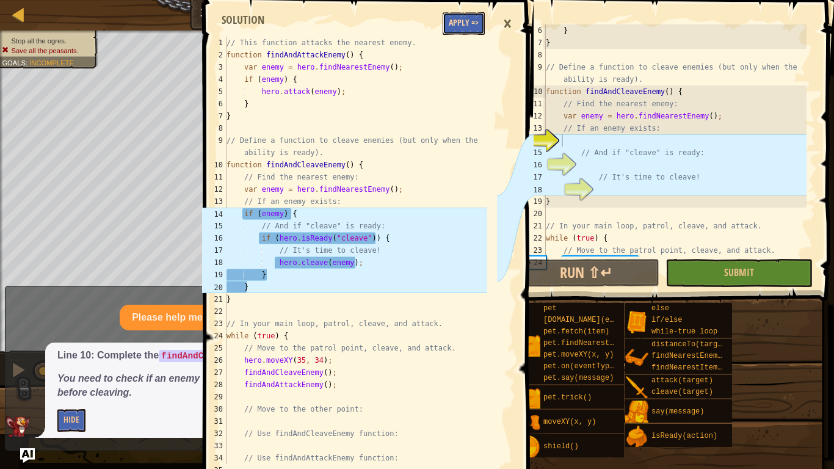
click at [453, 27] on button "Apply =>" at bounding box center [464, 23] width 42 height 23
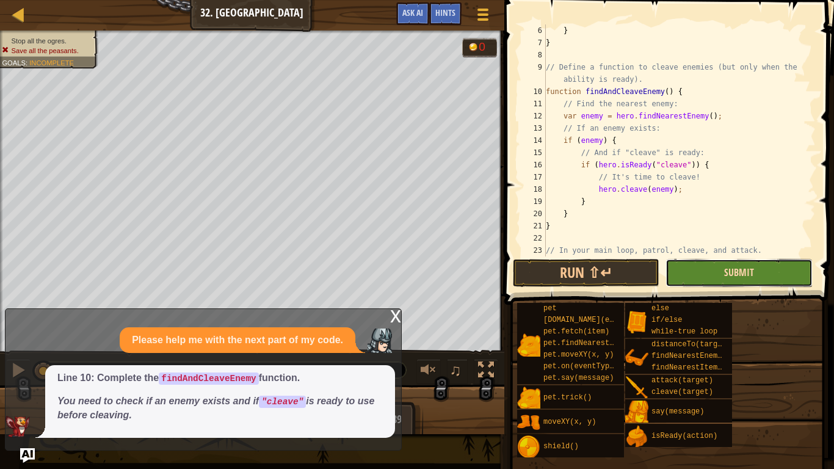
click at [736, 271] on span "Submit" at bounding box center [739, 272] width 30 height 13
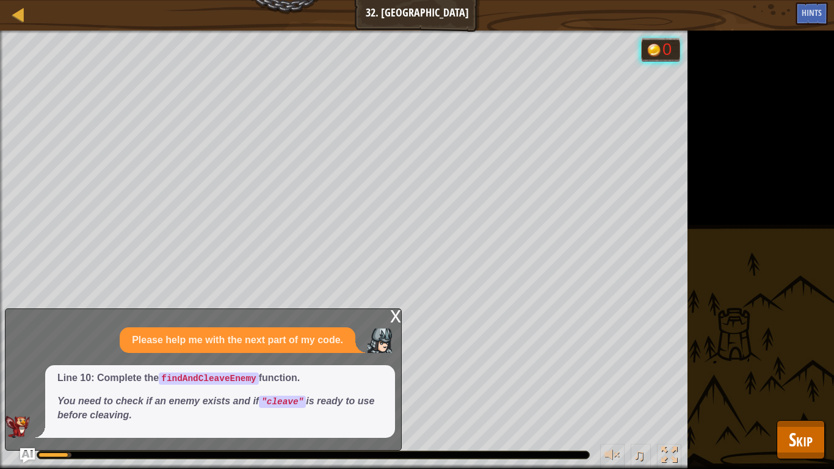
click at [390, 310] on div "x" at bounding box center [395, 315] width 11 height 12
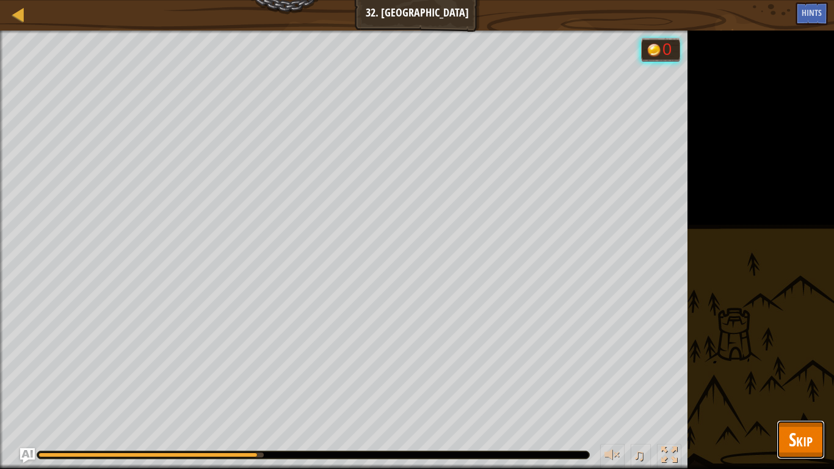
click at [801, 391] on span "Skip" at bounding box center [801, 439] width 24 height 25
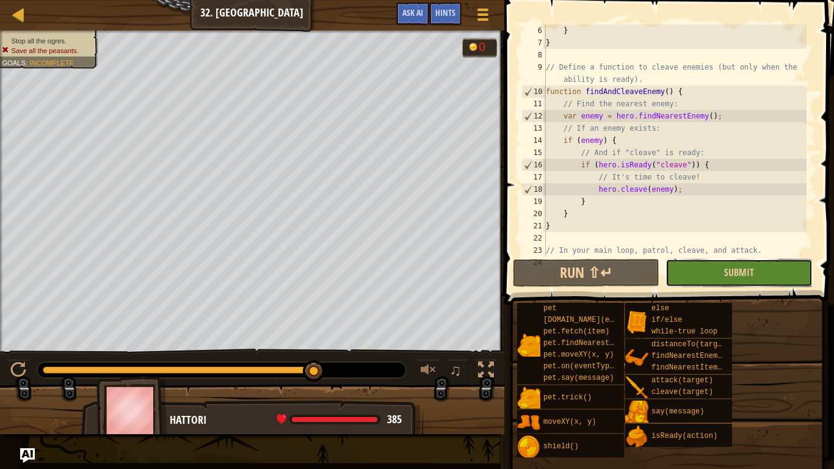
click at [698, 272] on button "Submit" at bounding box center [738, 273] width 147 height 28
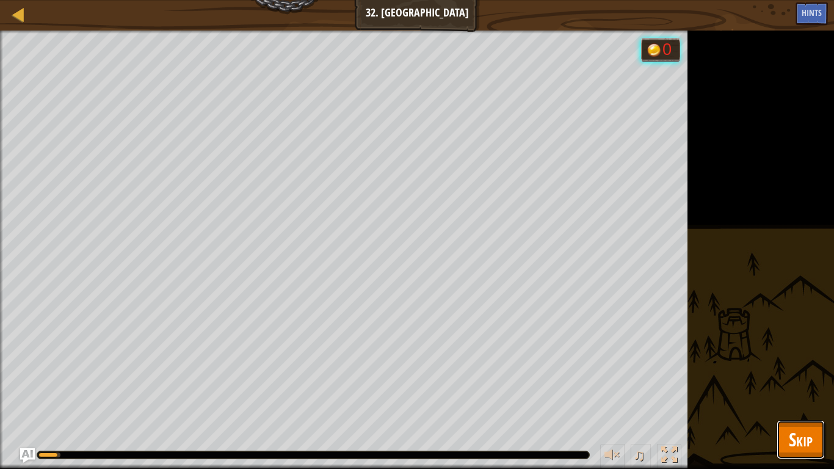
click at [808, 391] on span "Skip" at bounding box center [801, 439] width 24 height 25
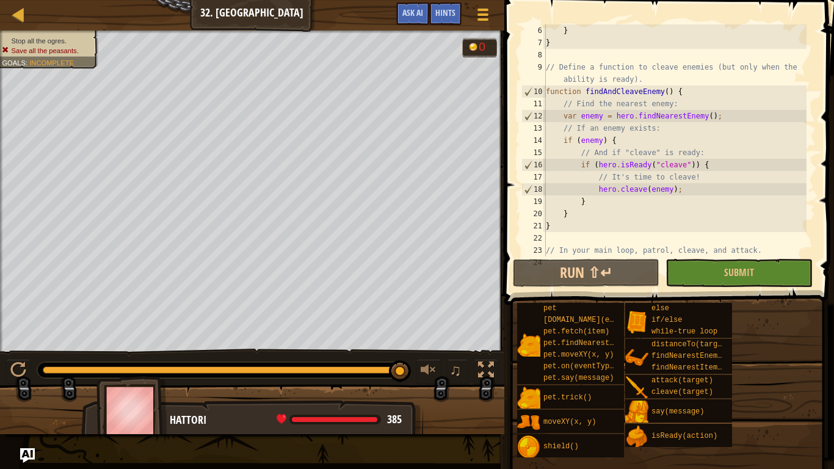
scroll to position [134, 0]
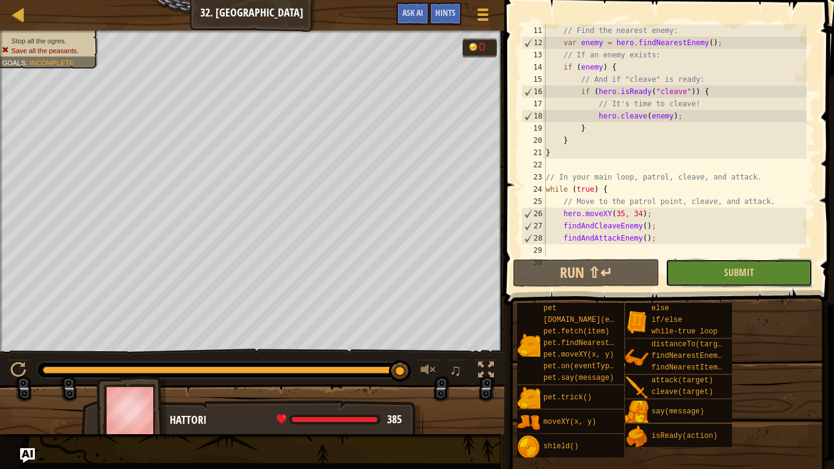
click at [678, 269] on button "Submit" at bounding box center [738, 273] width 147 height 28
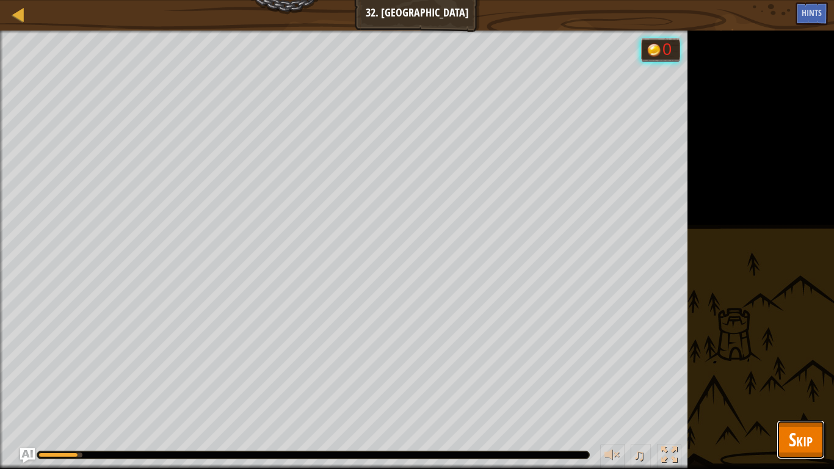
click at [803, 391] on button "Skip" at bounding box center [801, 439] width 48 height 39
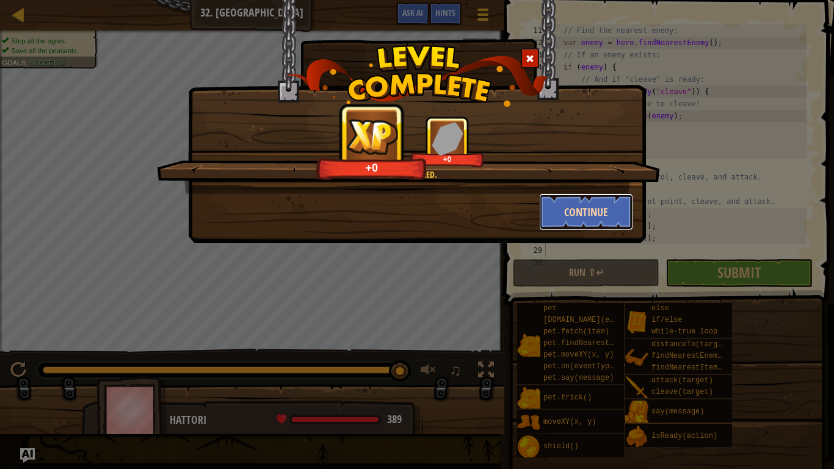
click at [579, 198] on button "Continue" at bounding box center [586, 212] width 95 height 37
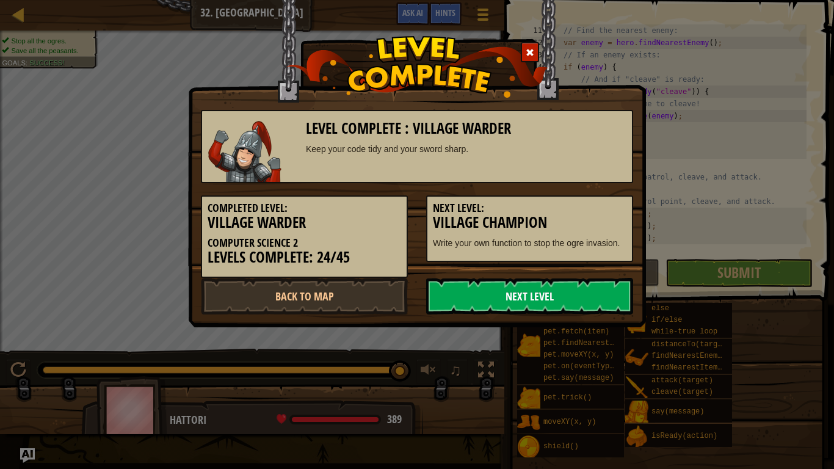
click at [537, 297] on link "Next Level" at bounding box center [529, 296] width 207 height 37
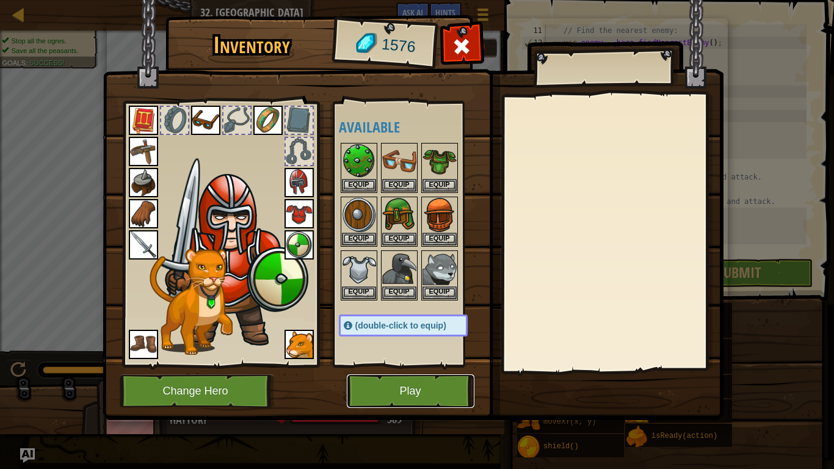
click at [438, 391] on button "Play" at bounding box center [411, 391] width 128 height 34
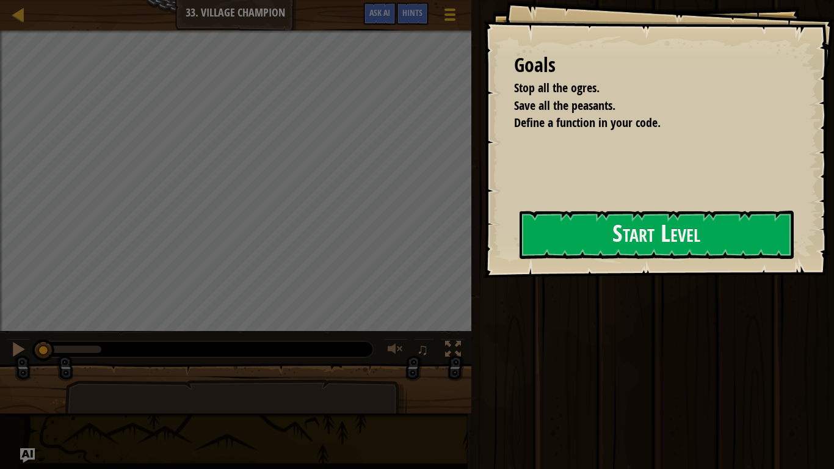
click at [578, 206] on div "Goals Stop all the ogres. Save all the peasants. Define a function in your code…" at bounding box center [659, 139] width 350 height 278
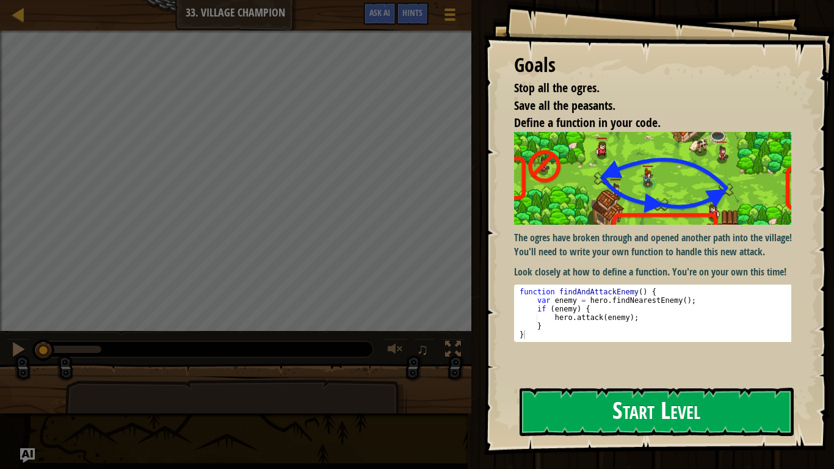
click at [581, 239] on div "Goals Stop all the ogres. Save all the peasants. Define a function in your code…" at bounding box center [659, 227] width 350 height 455
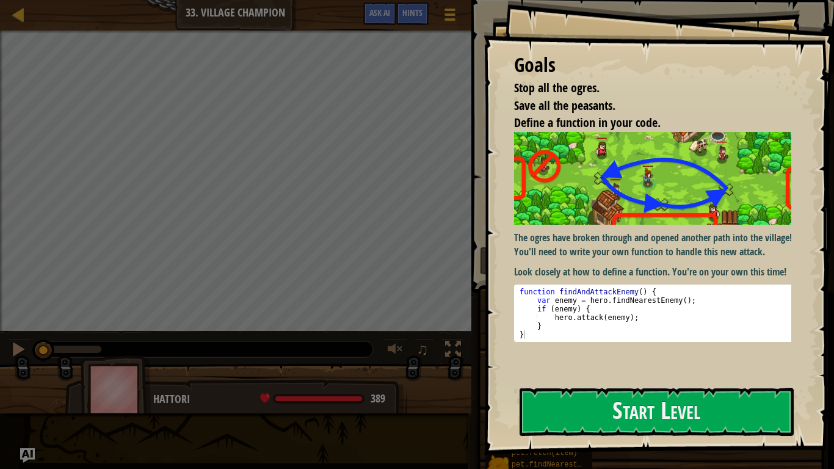
type textarea "}"
click at [547, 336] on div "function findAndAttackEnemy ( ) { var enemy = hero . findNearestEnemy ( ) ; if …" at bounding box center [657, 322] width 280 height 68
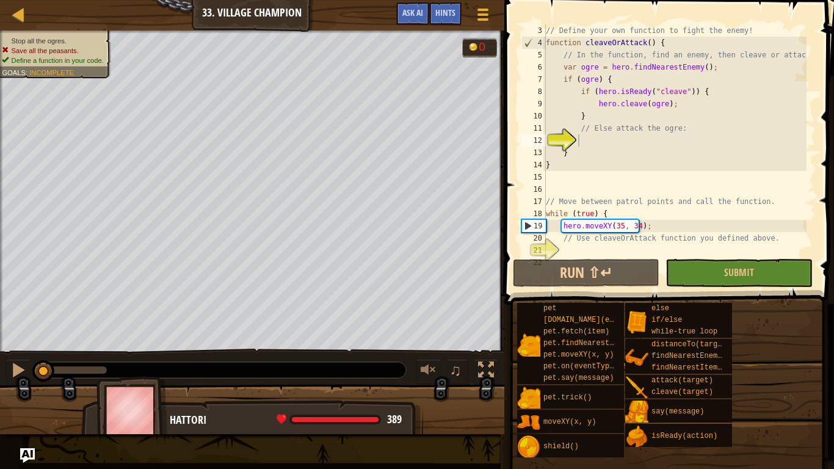
scroll to position [61, 0]
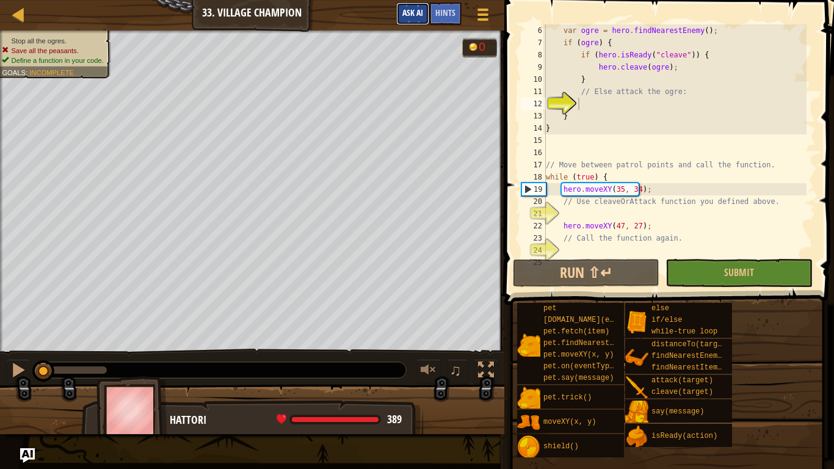
click at [410, 18] on button "Ask AI" at bounding box center [412, 13] width 33 height 23
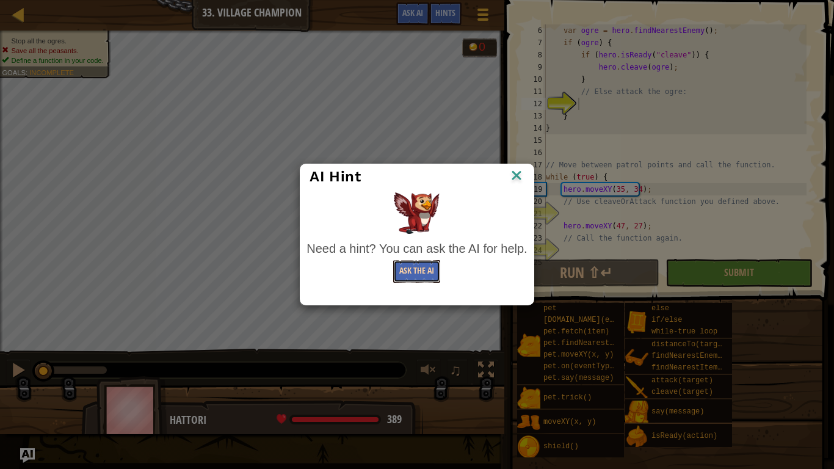
click at [433, 280] on button "Ask the AI" at bounding box center [416, 271] width 47 height 23
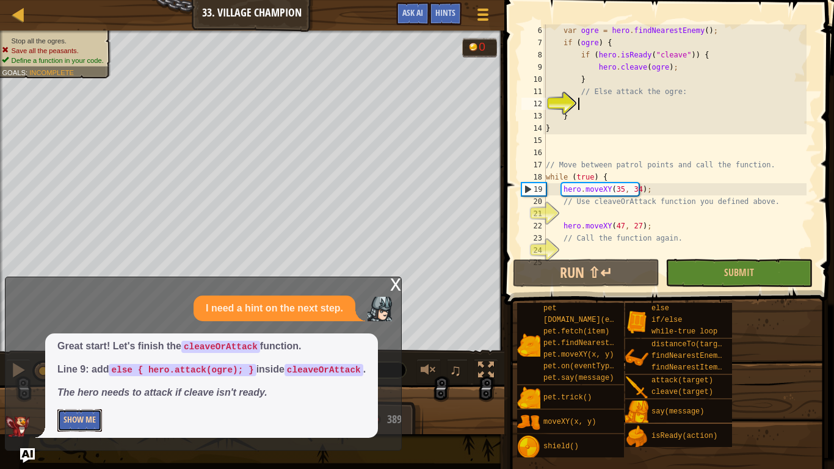
click at [95, 391] on button "Show Me" at bounding box center [79, 420] width 45 height 23
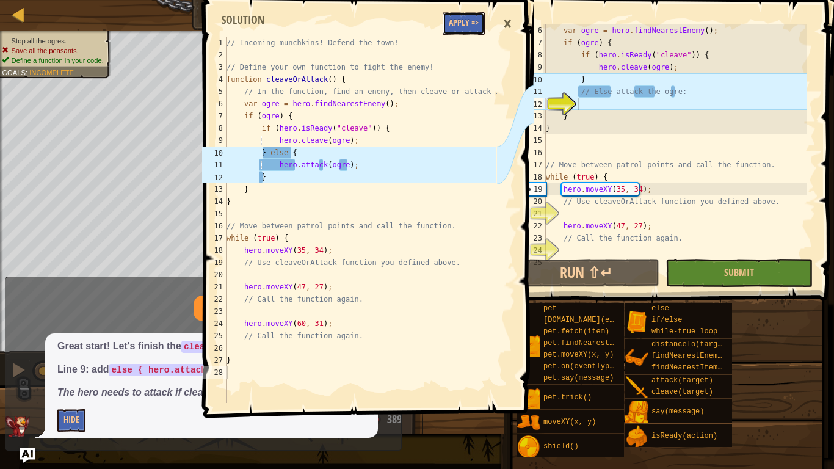
click at [458, 27] on button "Apply =>" at bounding box center [464, 23] width 42 height 23
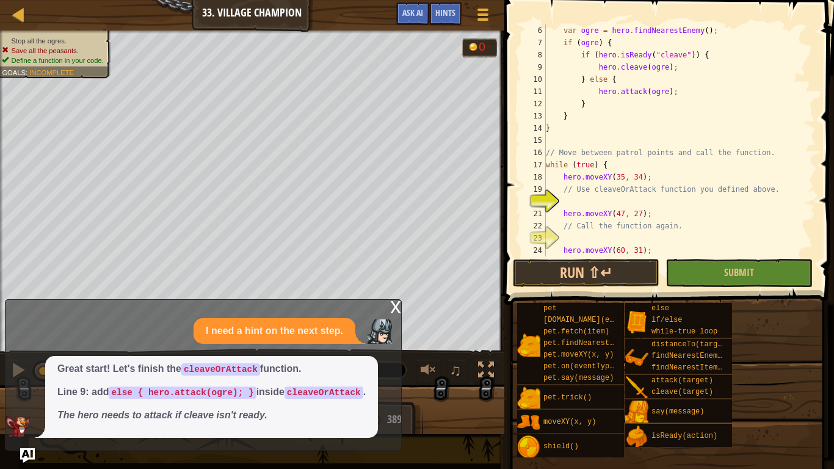
scroll to position [0, 0]
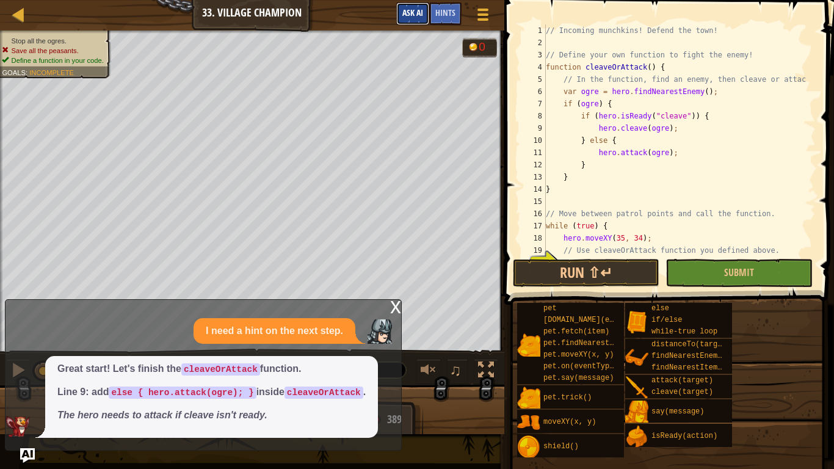
click at [396, 11] on button "Ask AI" at bounding box center [412, 13] width 33 height 23
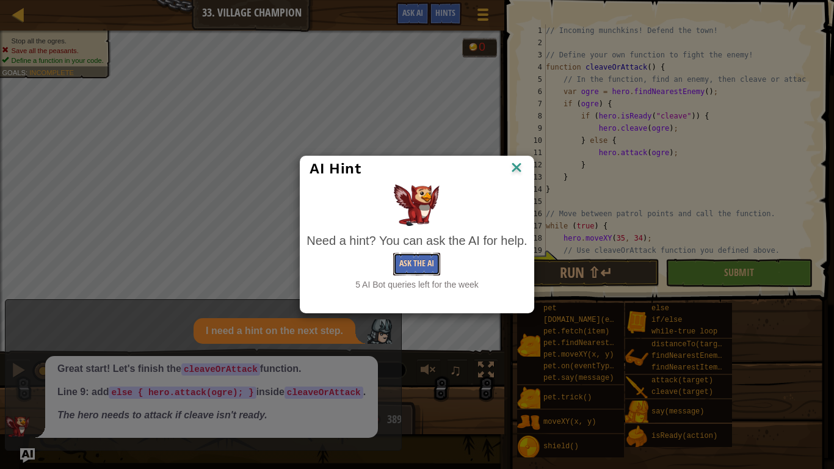
click at [422, 256] on button "Ask the AI" at bounding box center [416, 264] width 47 height 23
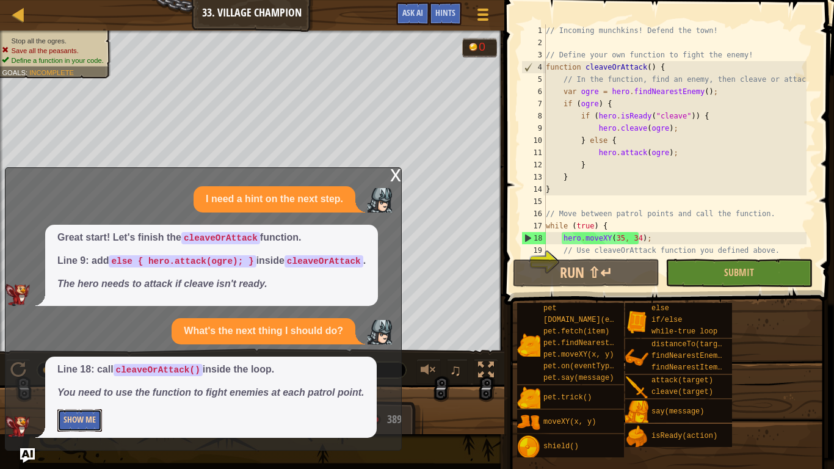
click at [77, 391] on button "Show Me" at bounding box center [79, 420] width 45 height 23
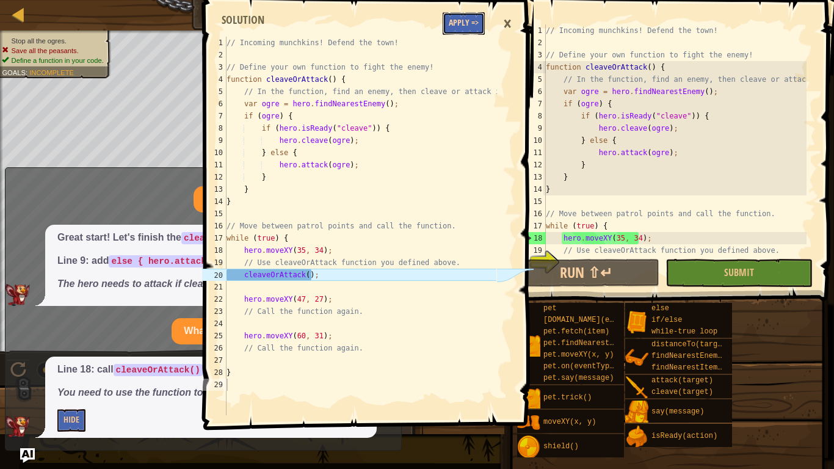
click at [465, 13] on button "Apply =>" at bounding box center [464, 23] width 42 height 23
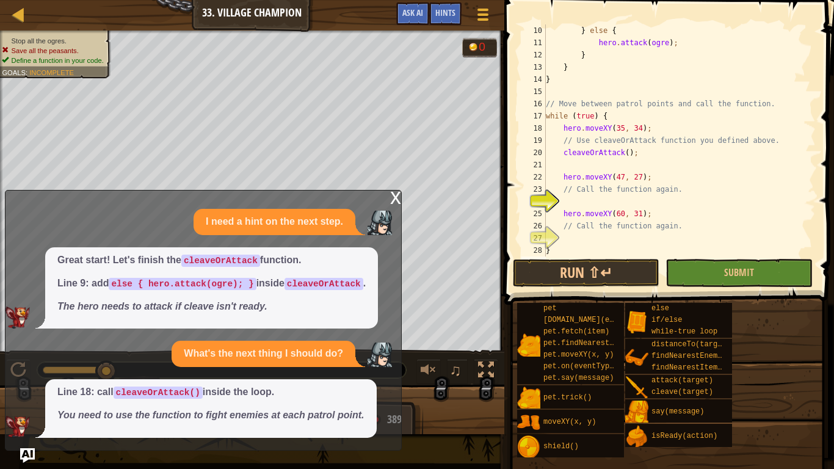
scroll to position [122, 0]
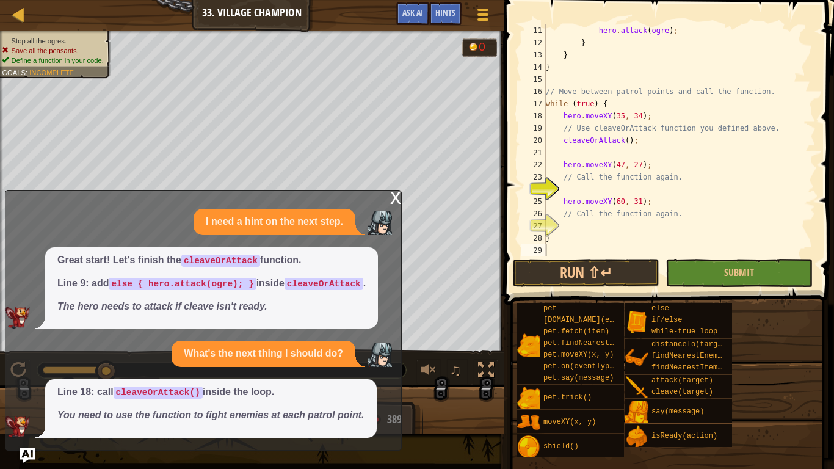
type textarea "cleaveOrAttack();"
drag, startPoint x: 554, startPoint y: 143, endPoint x: 633, endPoint y: 142, distance: 78.2
click at [633, 142] on div "hero . attack ( ogre ) ; } } } // Move between patrol points and call the funct…" at bounding box center [674, 152] width 263 height 256
click at [619, 189] on div "hero . attack ( ogre ) ; } } } // Move between patrol points and call the funct…" at bounding box center [674, 152] width 263 height 256
paste textarea "cleaveOrAttack();"
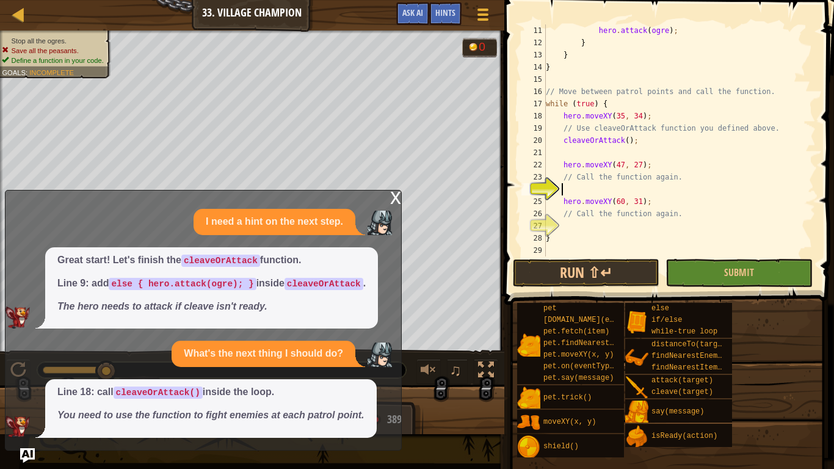
type textarea "cleaveOrAttack();"
click at [657, 225] on div "hero . attack ( ogre ) ; } } } // Move between patrol points and call the funct…" at bounding box center [674, 152] width 263 height 256
paste textarea "cleaveOrAttack();"
type textarea "cleaveOrAttack();"
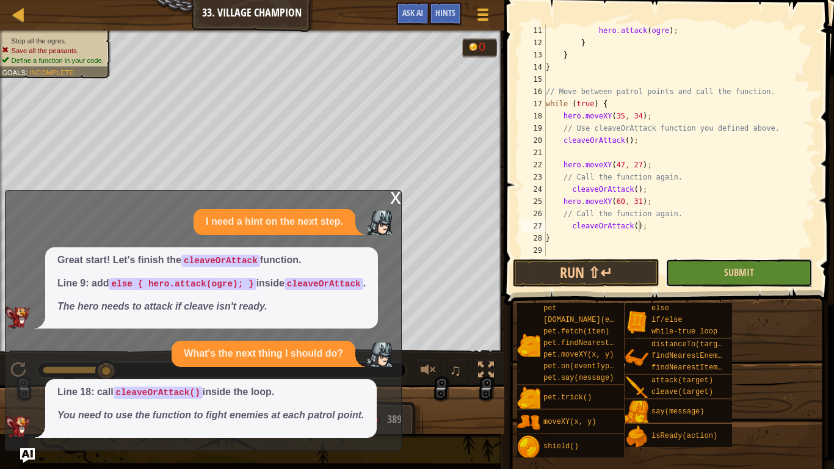
click at [697, 272] on button "Submit" at bounding box center [738, 273] width 147 height 28
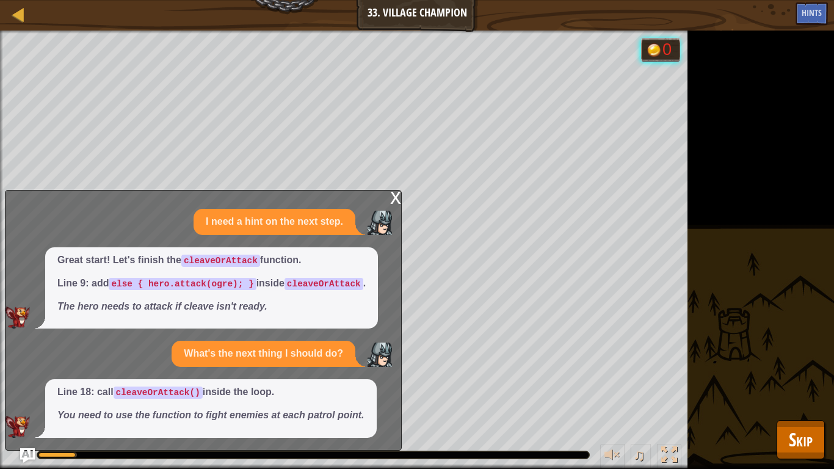
click at [385, 193] on div "x I need a hint on the next step. Great start! Let's finish the cleaveOrAttack …" at bounding box center [203, 320] width 397 height 261
click at [392, 193] on div "x" at bounding box center [395, 196] width 11 height 12
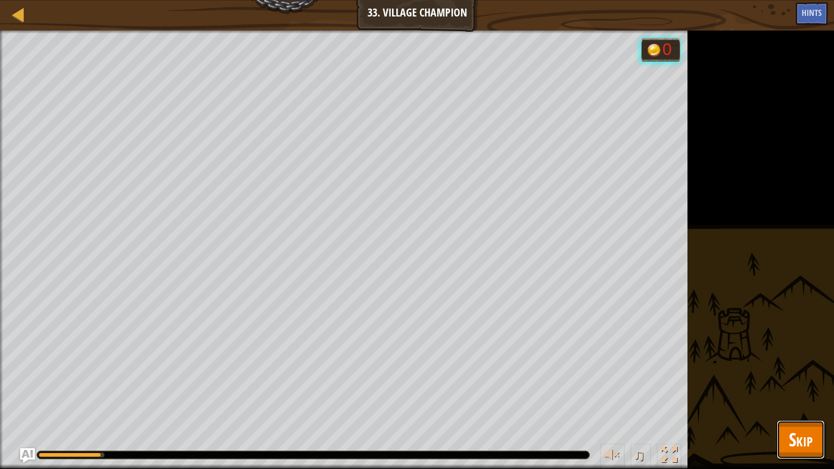
click at [812, 391] on button "Skip" at bounding box center [801, 439] width 48 height 39
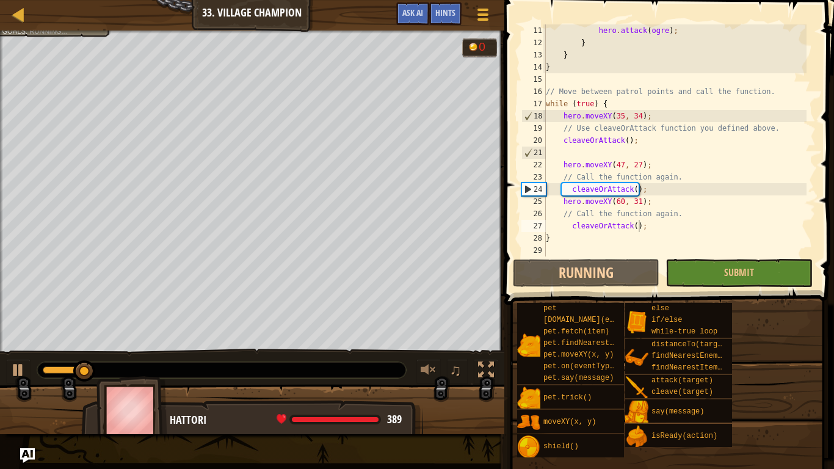
click at [812, 391] on div "pet [DOMAIN_NAME](enemy) pet.fetch(item) pet.findNearestByType(type) pet.moveXY…" at bounding box center [671, 380] width 309 height 156
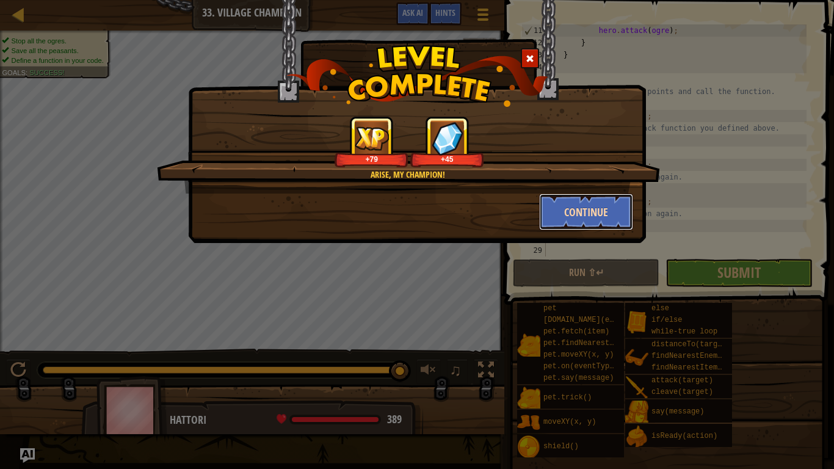
click at [581, 214] on button "Continue" at bounding box center [586, 212] width 95 height 37
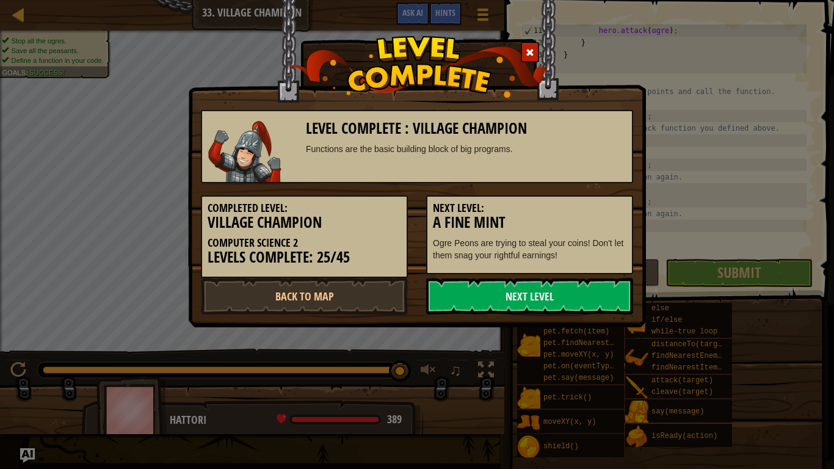
click at [519, 277] on div "Completed Level: Village Champion Computer Science 2 Levels Complete: 25/45 Nex…" at bounding box center [417, 230] width 451 height 95
click at [518, 297] on link "Next Level" at bounding box center [529, 296] width 207 height 37
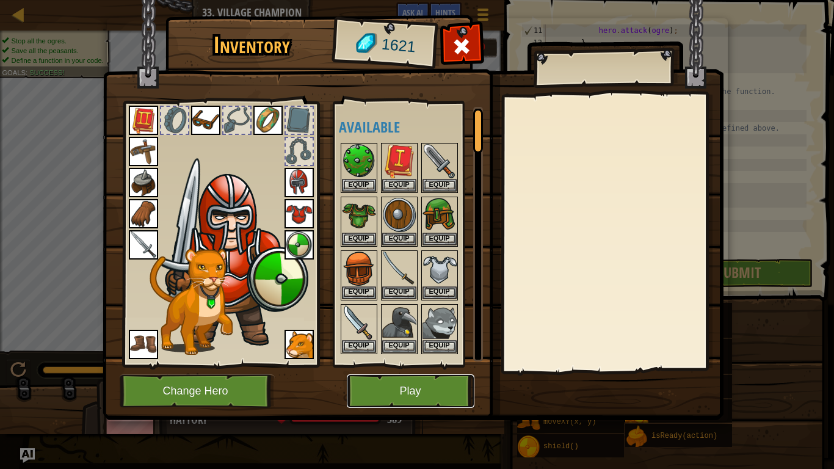
click at [426, 386] on button "Play" at bounding box center [411, 391] width 128 height 34
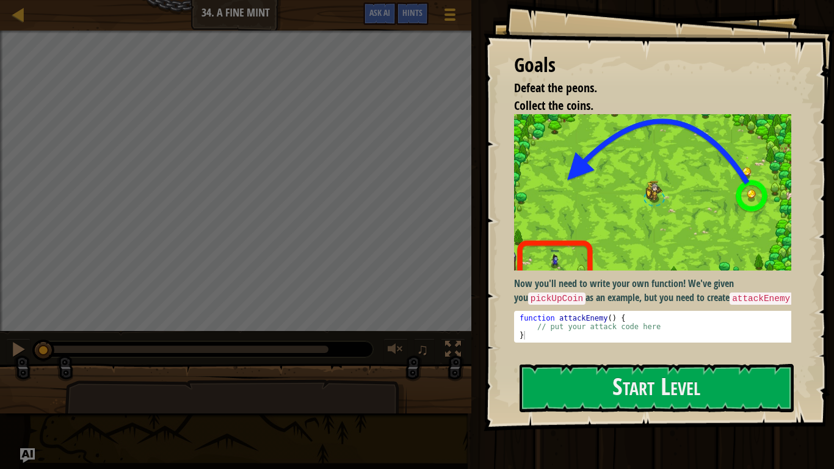
click at [598, 258] on img at bounding box center [657, 192] width 286 height 156
type textarea "}"
drag, startPoint x: 602, startPoint y: 336, endPoint x: 605, endPoint y: 401, distance: 64.8
click at [600, 380] on div "Goals Defeat the peons. Collect the coins. Now you'll need to write your own fu…" at bounding box center [659, 215] width 350 height 431
drag, startPoint x: 629, startPoint y: 438, endPoint x: 641, endPoint y: 401, distance: 39.0
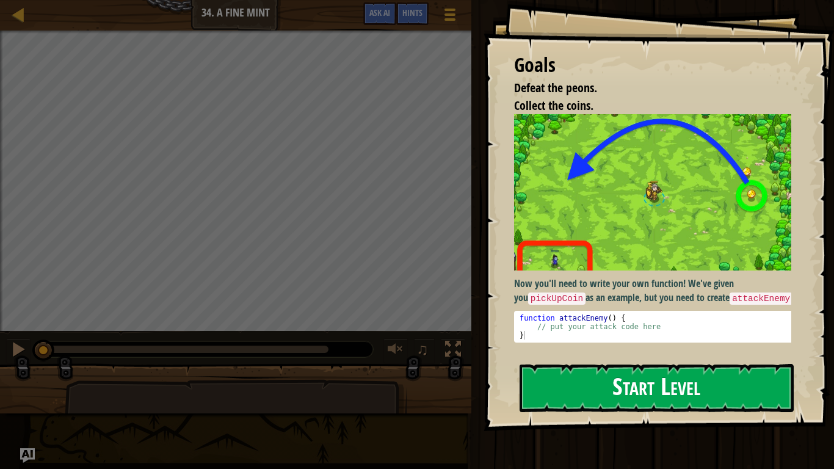
click at [637, 391] on div at bounding box center [657, 437] width 274 height 27
click at [640, 391] on button "Start Level" at bounding box center [657, 388] width 274 height 48
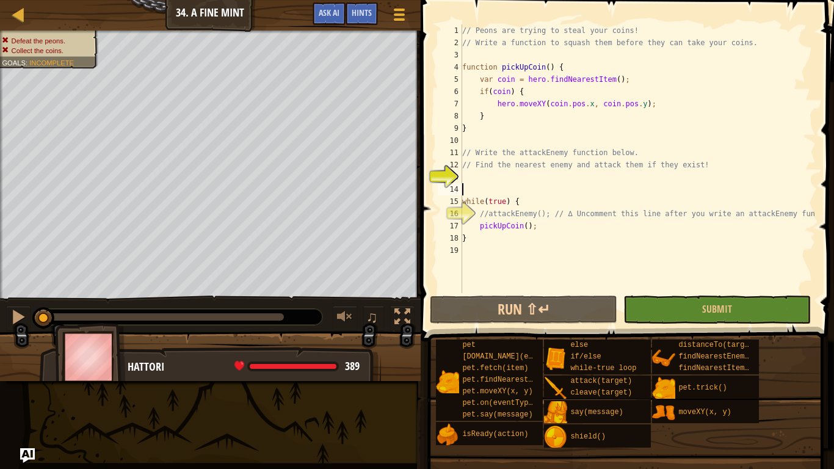
click at [548, 186] on div "// Peons are trying to steal your coins! // Write a function to squash them bef…" at bounding box center [638, 170] width 356 height 293
click at [327, 18] on button "Ask AI" at bounding box center [329, 13] width 33 height 23
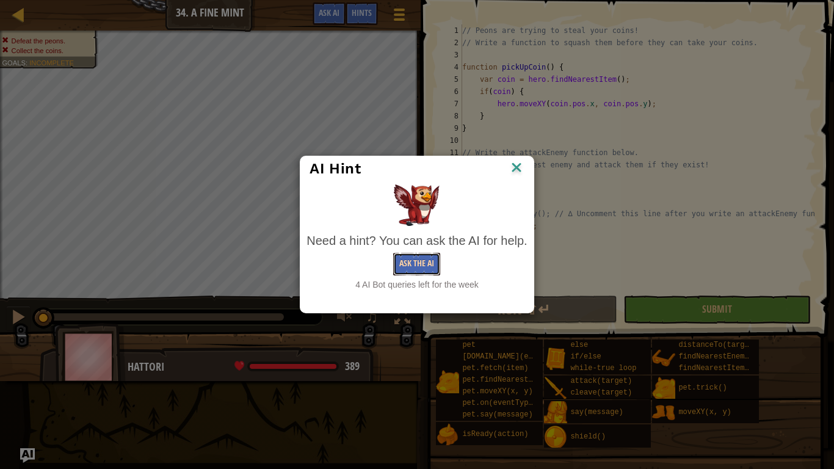
click at [410, 268] on button "Ask the AI" at bounding box center [416, 264] width 47 height 23
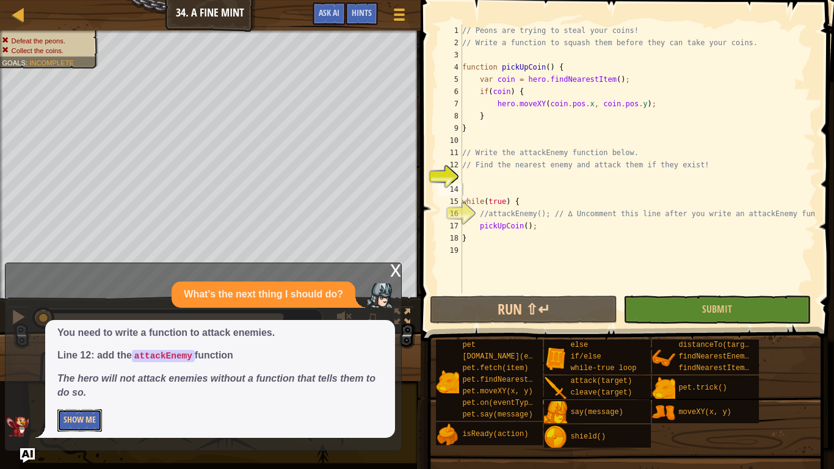
click at [84, 391] on button "Show Me" at bounding box center [79, 420] width 45 height 23
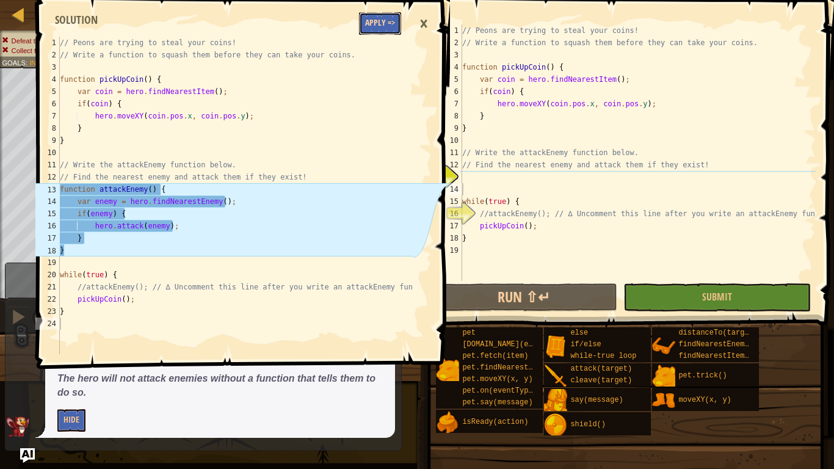
click at [365, 21] on button "Apply =>" at bounding box center [380, 23] width 42 height 23
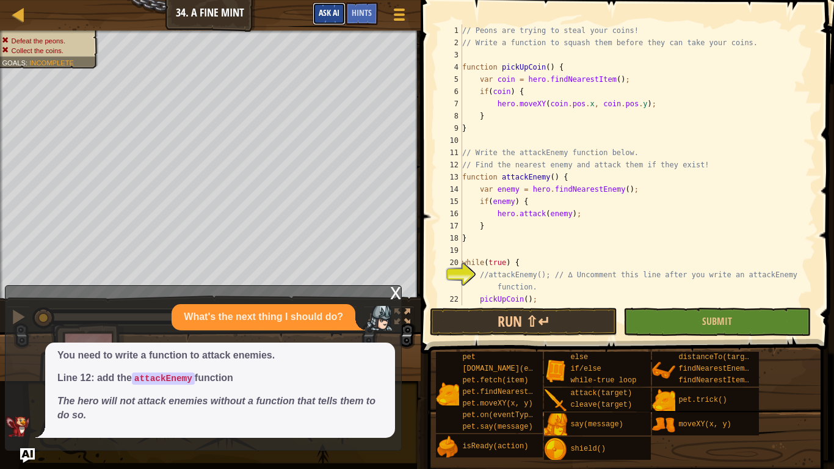
click at [337, 12] on span "Ask AI" at bounding box center [329, 13] width 21 height 12
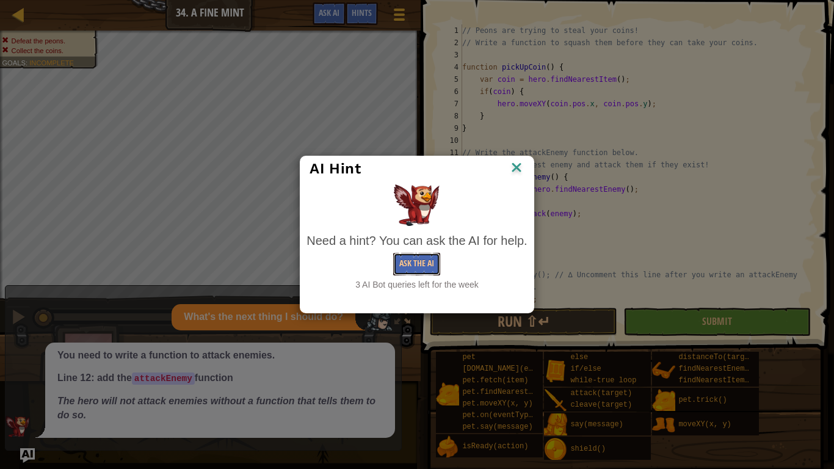
click at [429, 261] on button "Ask the AI" at bounding box center [416, 264] width 47 height 23
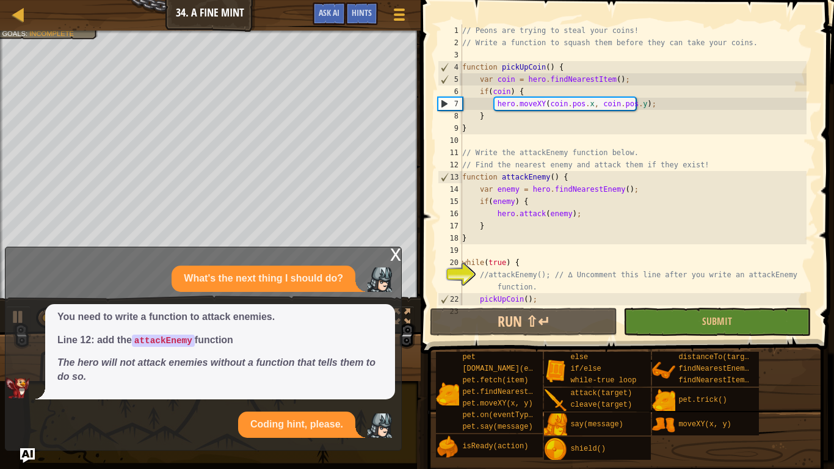
scroll to position [24, 0]
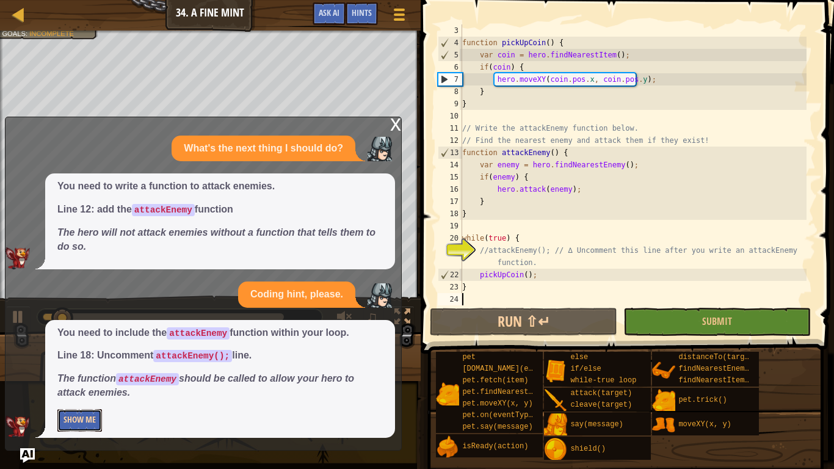
click at [82, 391] on button "Show Me" at bounding box center [79, 420] width 45 height 23
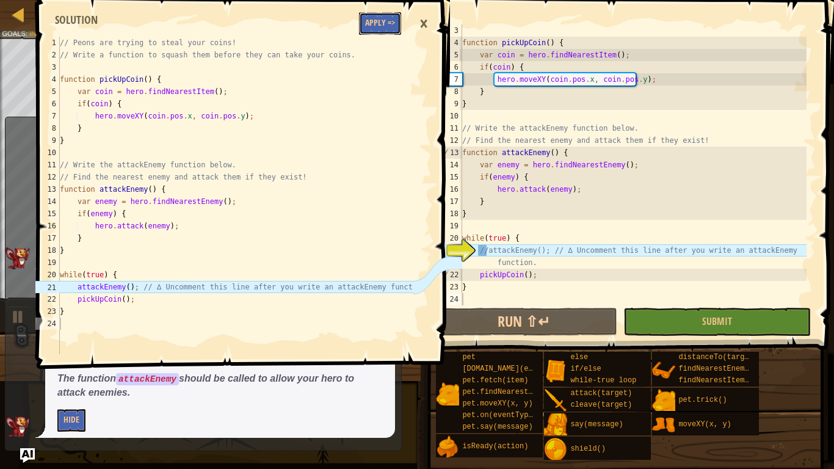
click at [368, 33] on button "Apply =>" at bounding box center [380, 23] width 42 height 23
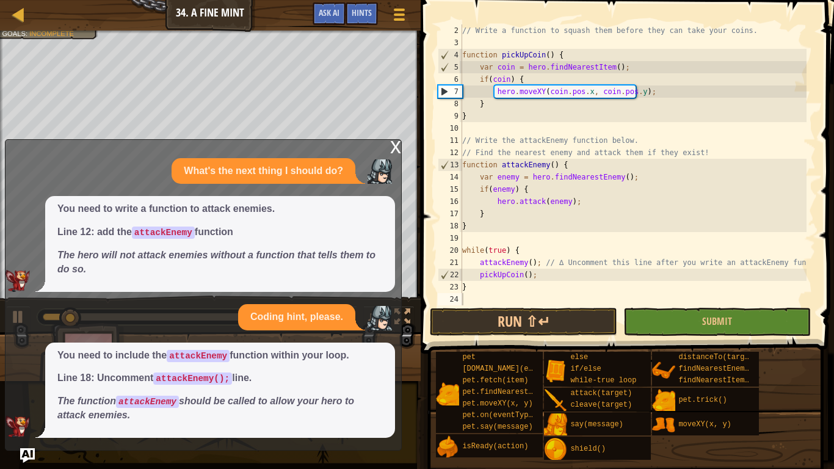
scroll to position [12, 0]
click at [702, 308] on button "Submit" at bounding box center [716, 322] width 187 height 28
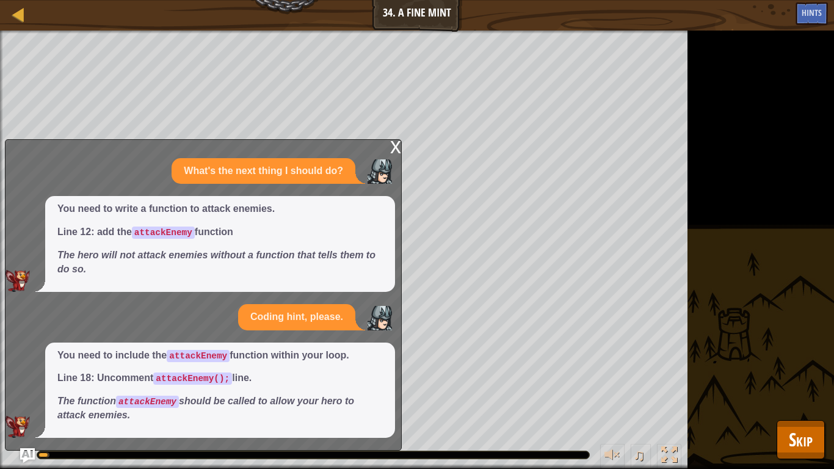
click at [392, 145] on div "x" at bounding box center [395, 146] width 11 height 12
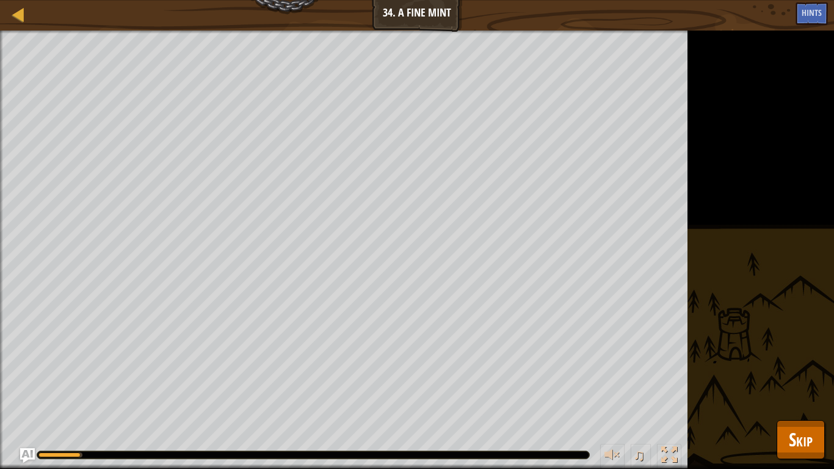
click at [809, 391] on div "Defeat the peons. Collect the coins. Goals : Running... ♫ Hattori 389 x: 41 y: …" at bounding box center [417, 250] width 834 height 438
click at [808, 391] on span "Skip" at bounding box center [801, 439] width 24 height 25
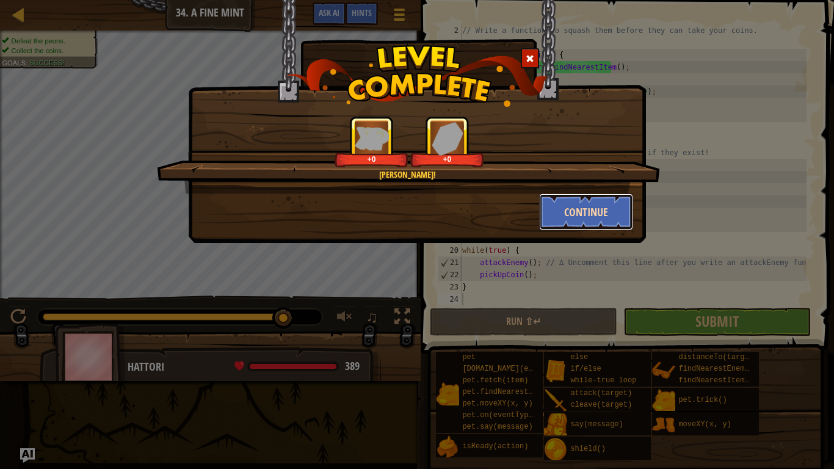
click at [601, 220] on button "Continue" at bounding box center [586, 212] width 95 height 37
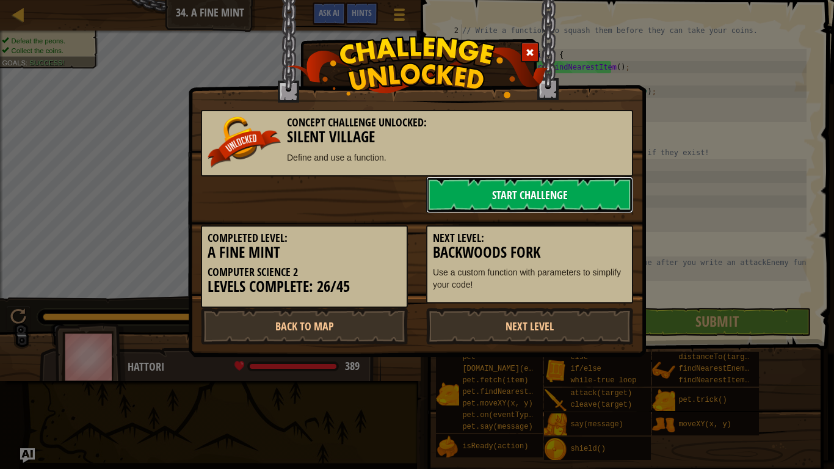
click at [517, 196] on link "Start Challenge" at bounding box center [529, 194] width 207 height 37
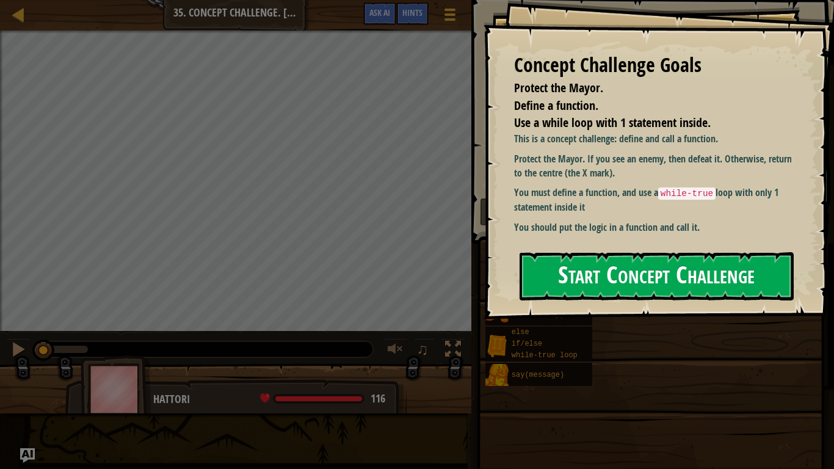
drag, startPoint x: 611, startPoint y: 270, endPoint x: 629, endPoint y: 256, distance: 22.6
click at [614, 266] on button "Start Concept Challenge" at bounding box center [657, 276] width 274 height 48
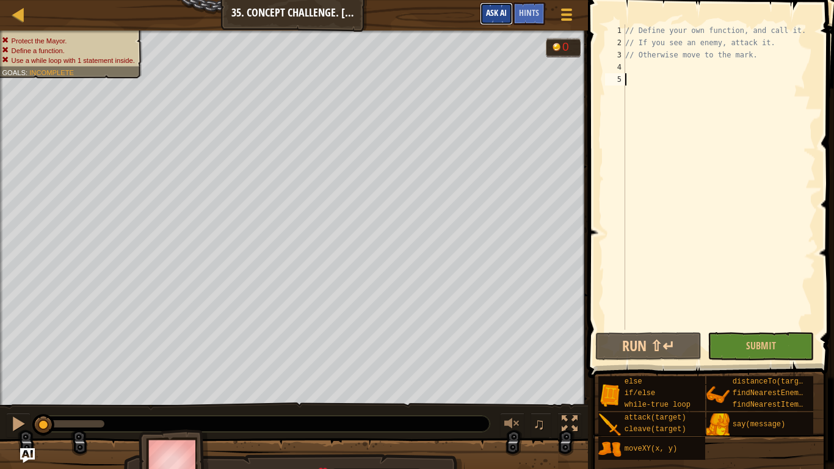
click at [506, 4] on button "Ask AI" at bounding box center [496, 13] width 33 height 23
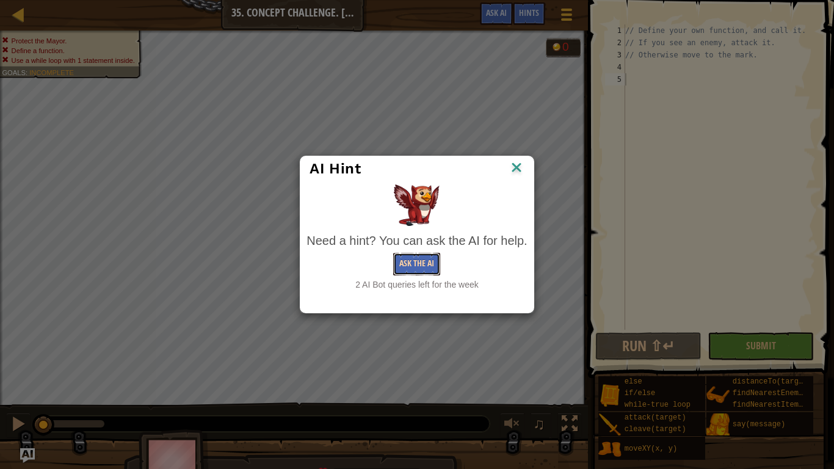
click at [432, 253] on button "Ask the AI" at bounding box center [416, 264] width 47 height 23
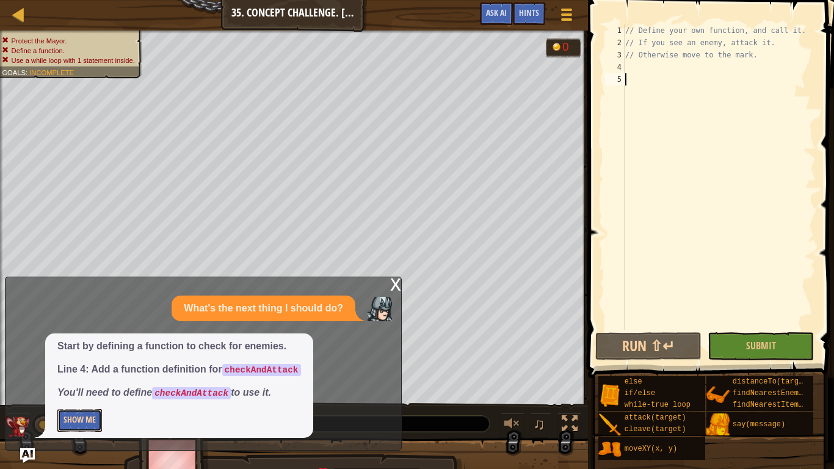
click at [90, 391] on button "Show Me" at bounding box center [79, 420] width 45 height 23
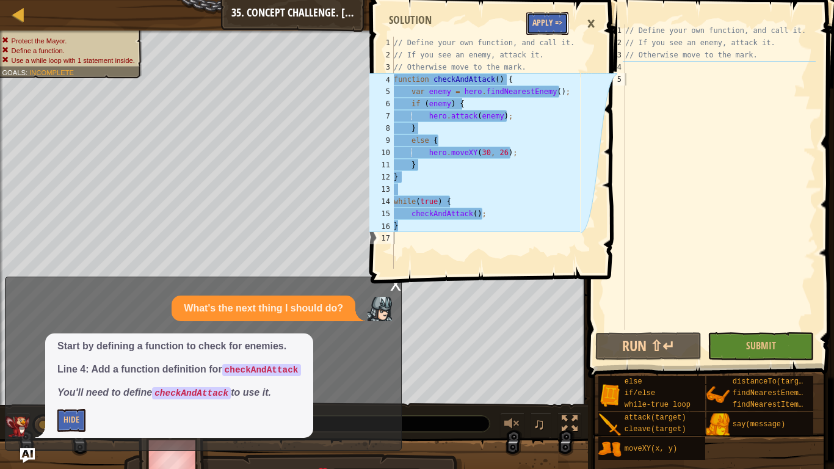
click at [545, 18] on button "Apply =>" at bounding box center [547, 23] width 42 height 23
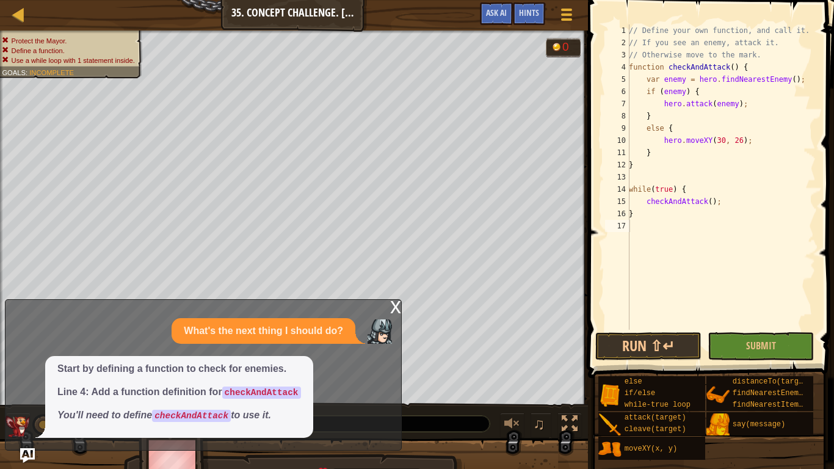
click at [770, 330] on span at bounding box center [712, 172] width 256 height 414
click at [770, 354] on button "Submit" at bounding box center [761, 346] width 106 height 28
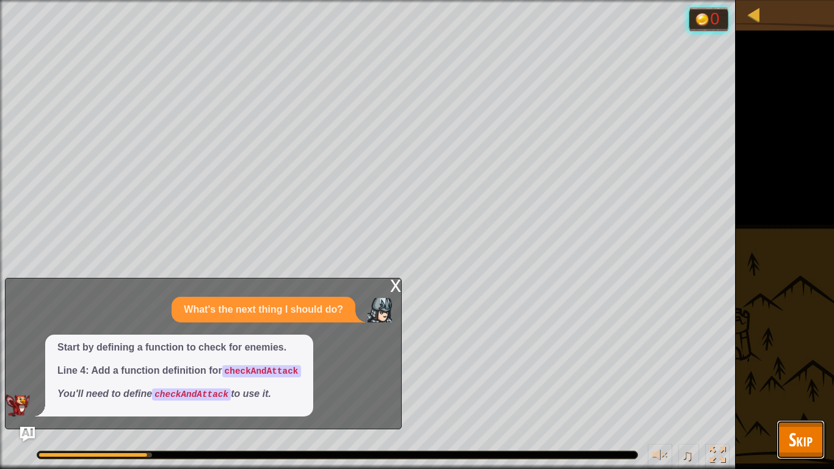
click at [814, 391] on button "Skip" at bounding box center [801, 439] width 48 height 39
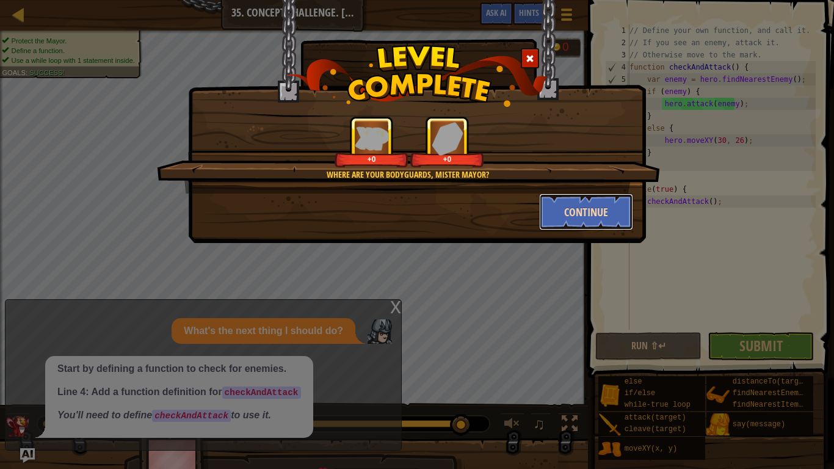
click at [573, 208] on button "Continue" at bounding box center [586, 212] width 95 height 37
